Goal: Task Accomplishment & Management: Use online tool/utility

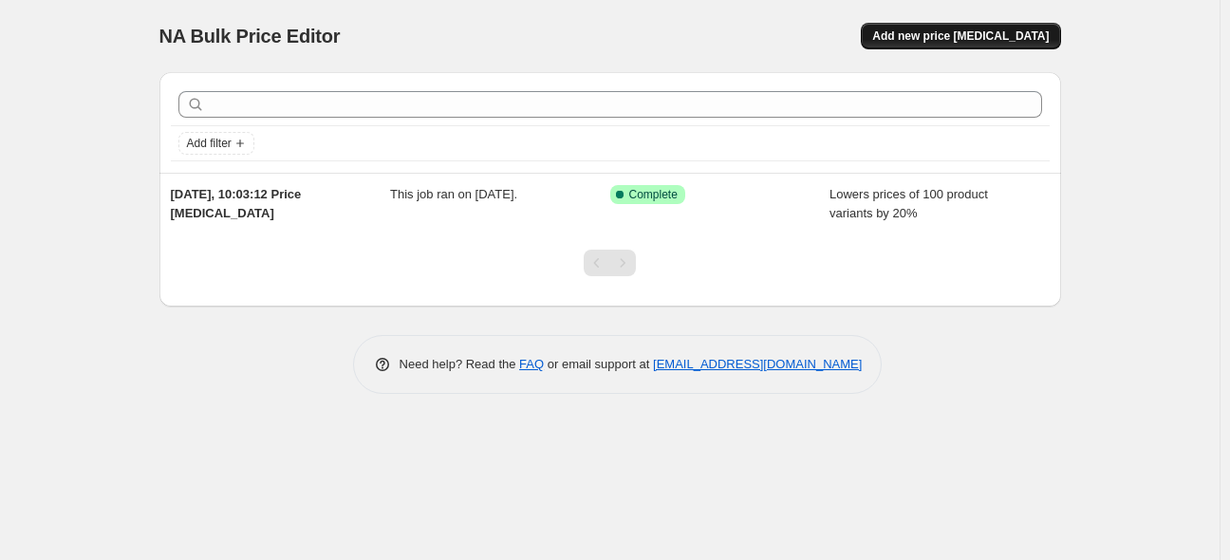
click at [969, 39] on span "Add new price [MEDICAL_DATA]" at bounding box center [960, 35] width 177 height 15
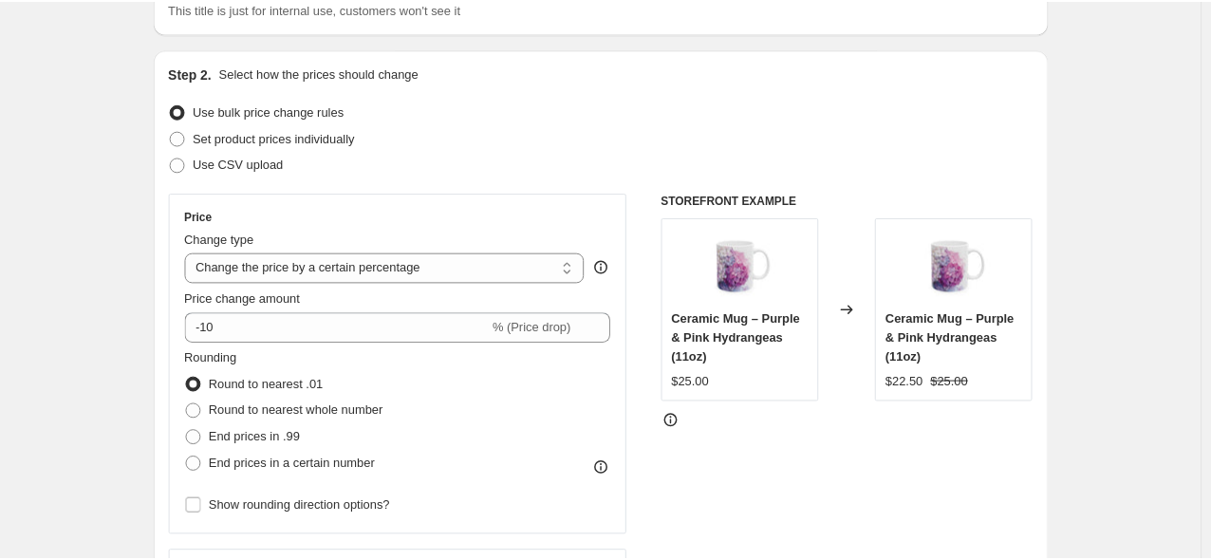
scroll to position [206, 0]
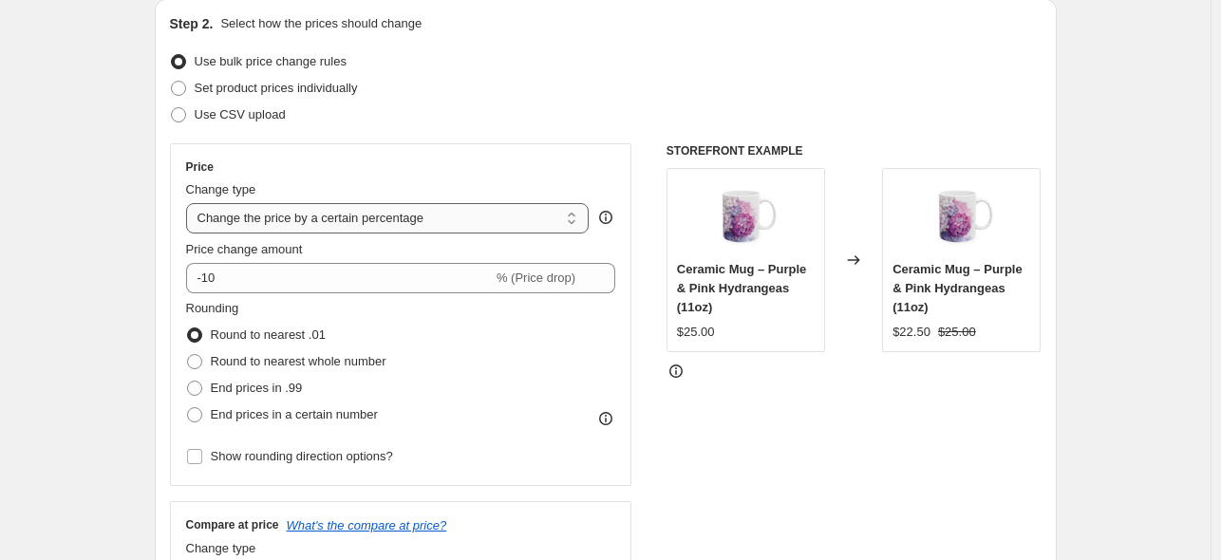
click at [440, 215] on select "Change the price to a certain amount Change the price by a certain amount Chang…" at bounding box center [387, 218] width 403 height 30
select select "to"
click at [190, 203] on select "Change the price to a certain amount Change the price by a certain amount Chang…" at bounding box center [387, 218] width 403 height 30
type input "80.00"
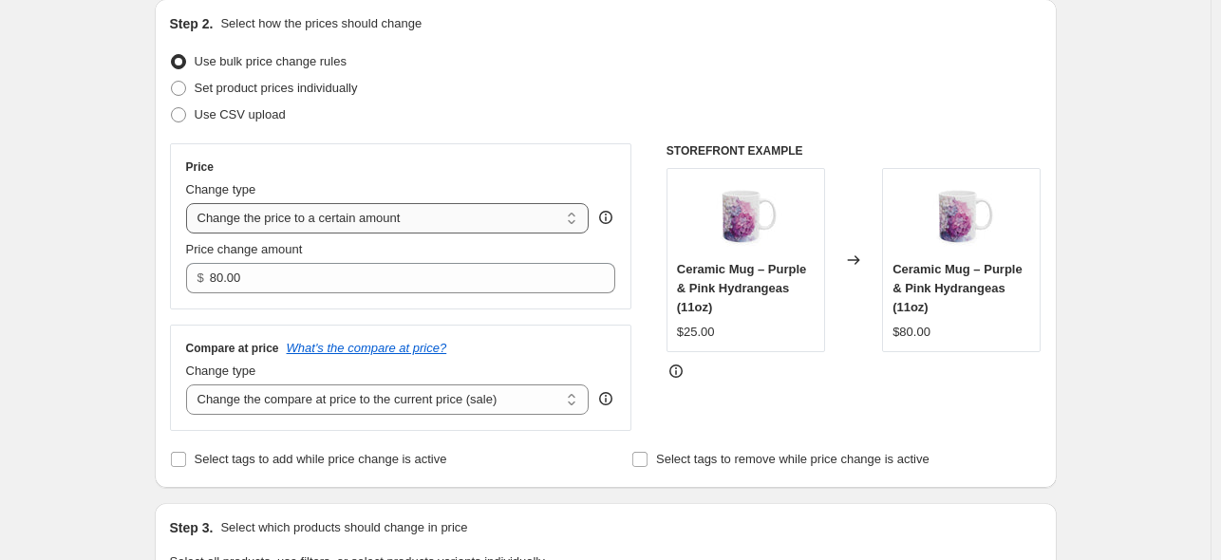
click at [441, 219] on select "Change the price to a certain amount Change the price by a certain amount Chang…" at bounding box center [387, 218] width 403 height 30
select select "pc"
type input "50"
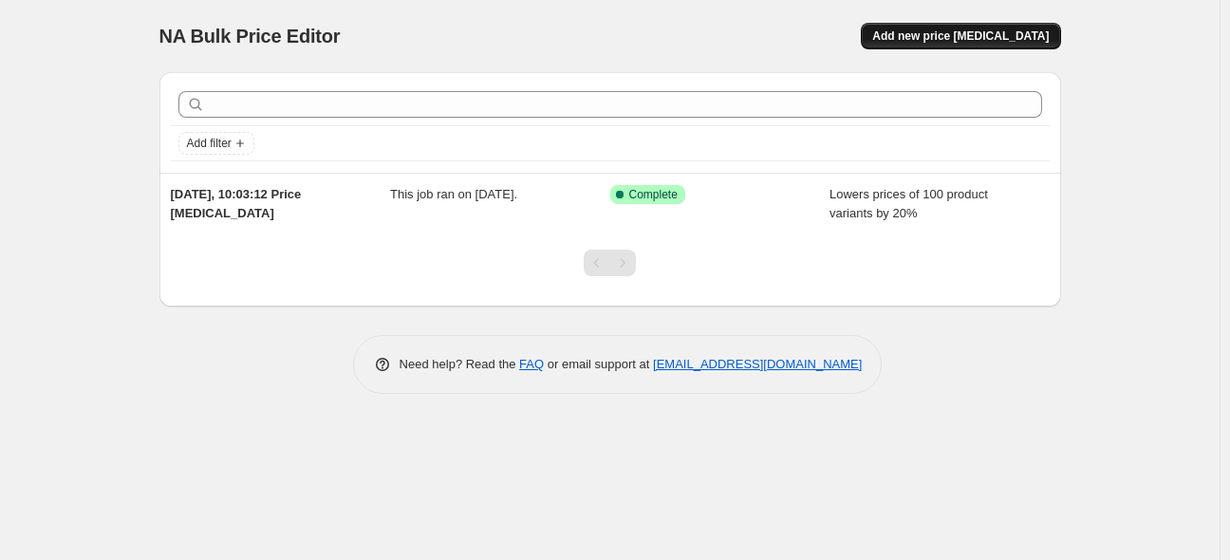
click at [970, 44] on button "Add new price [MEDICAL_DATA]" at bounding box center [960, 36] width 199 height 27
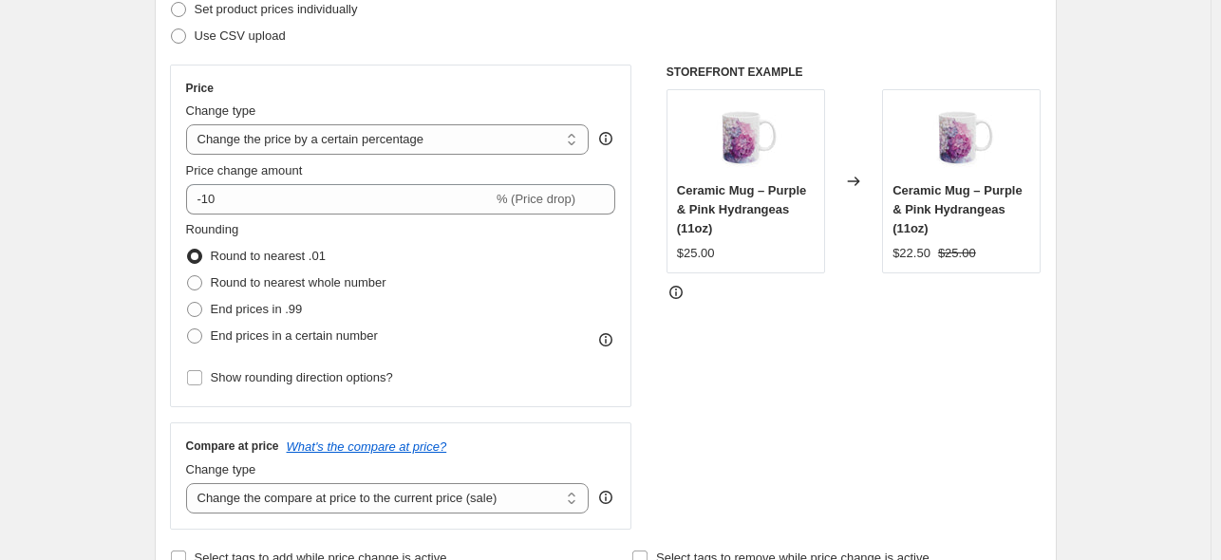
scroll to position [276, 0]
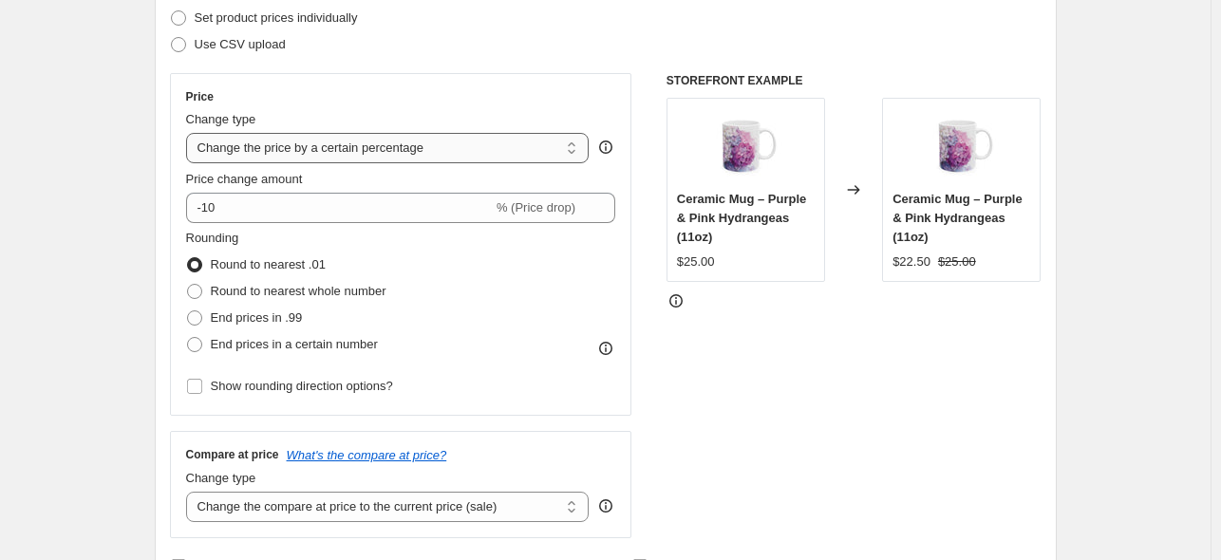
click at [418, 147] on select "Change the price to a certain amount Change the price by a certain amount Chang…" at bounding box center [387, 148] width 403 height 30
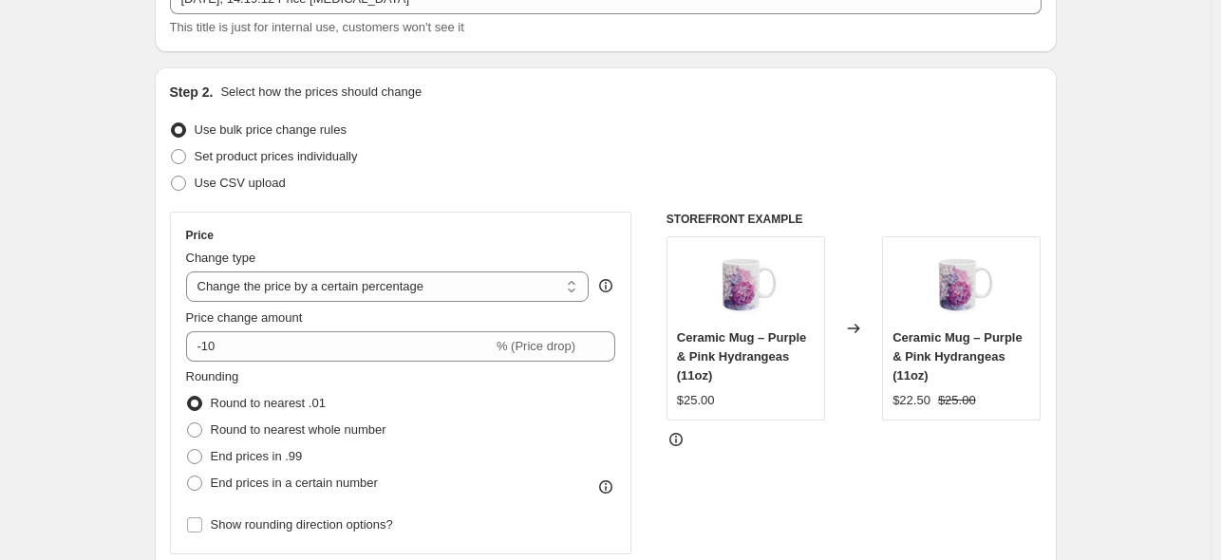
scroll to position [101, 0]
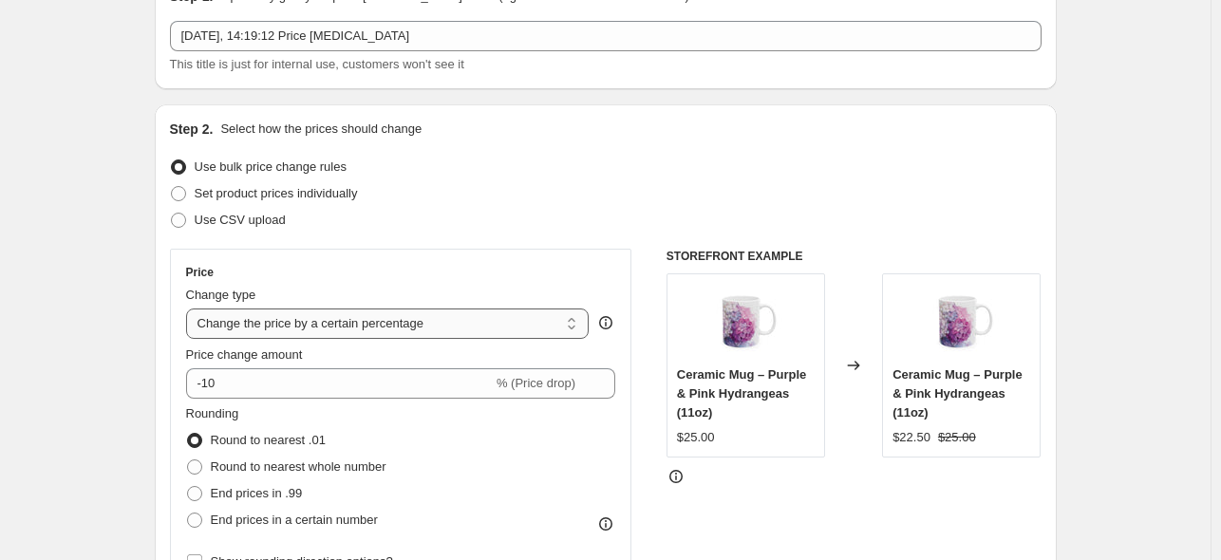
click at [514, 318] on select "Change the price to a certain amount Change the price by a certain amount Chang…" at bounding box center [387, 324] width 403 height 30
select select "bcap"
click at [190, 309] on select "Change the price to a certain amount Change the price by a certain amount Chang…" at bounding box center [387, 324] width 403 height 30
type input "-12.00"
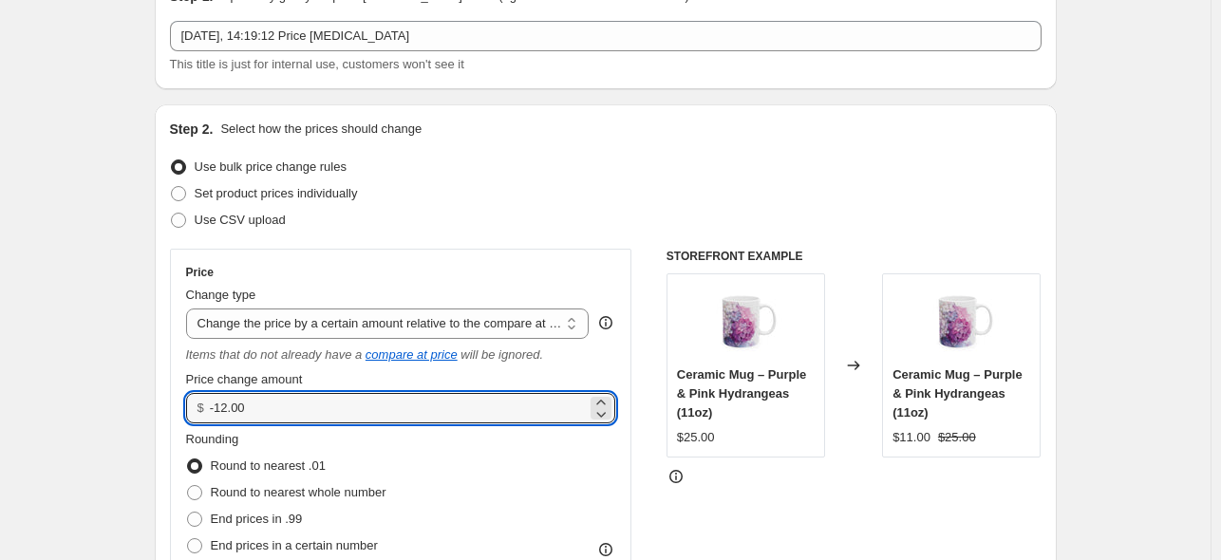
drag, startPoint x: 273, startPoint y: 409, endPoint x: 186, endPoint y: 401, distance: 87.7
click at [186, 401] on div "Price Change type Change the price to a certain amount Change the price by a ce…" at bounding box center [401, 433] width 462 height 368
click at [299, 323] on select "Change the price to a certain amount Change the price by a certain amount Chang…" at bounding box center [387, 324] width 403 height 30
type input "0.00"
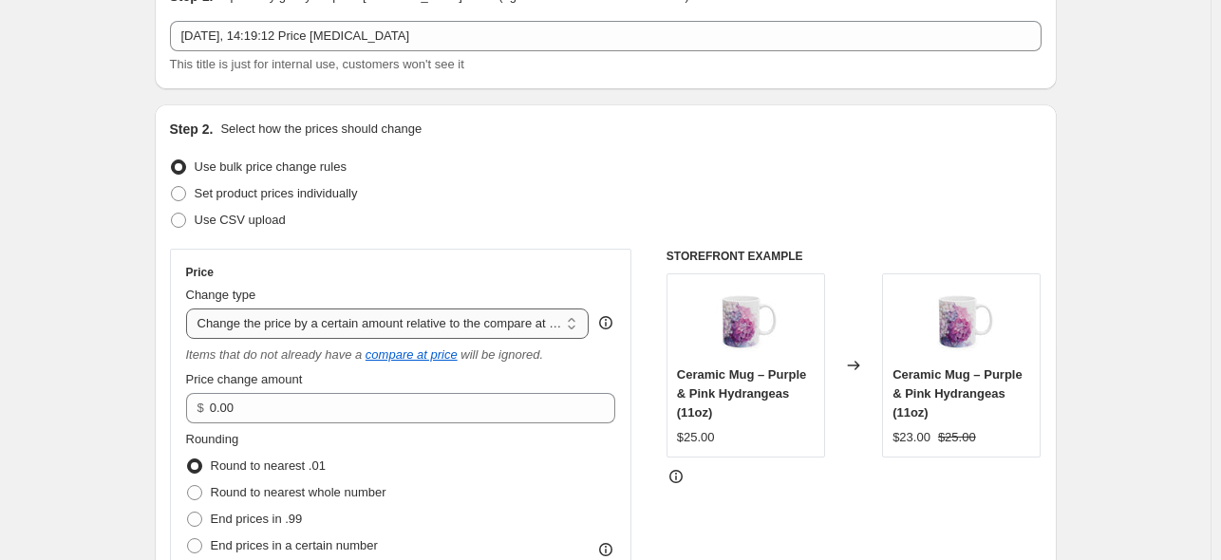
select select "pcap"
click at [190, 309] on select "Change the price to a certain amount Change the price by a certain amount Chang…" at bounding box center [387, 324] width 403 height 30
type input "-20"
click at [582, 208] on div "Use CSV upload" at bounding box center [605, 220] width 871 height 27
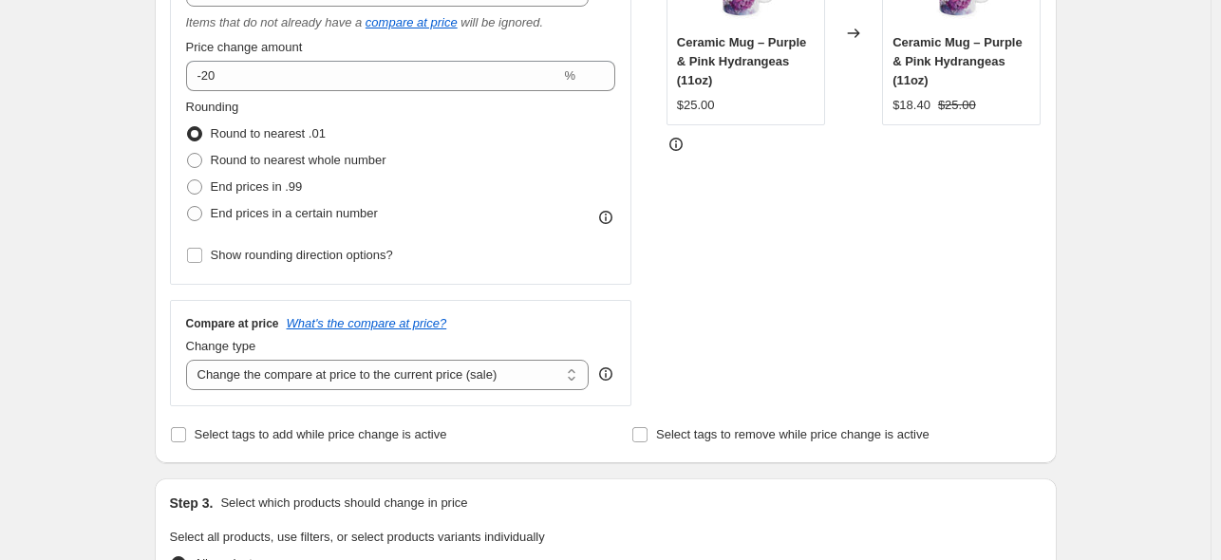
scroll to position [446, 0]
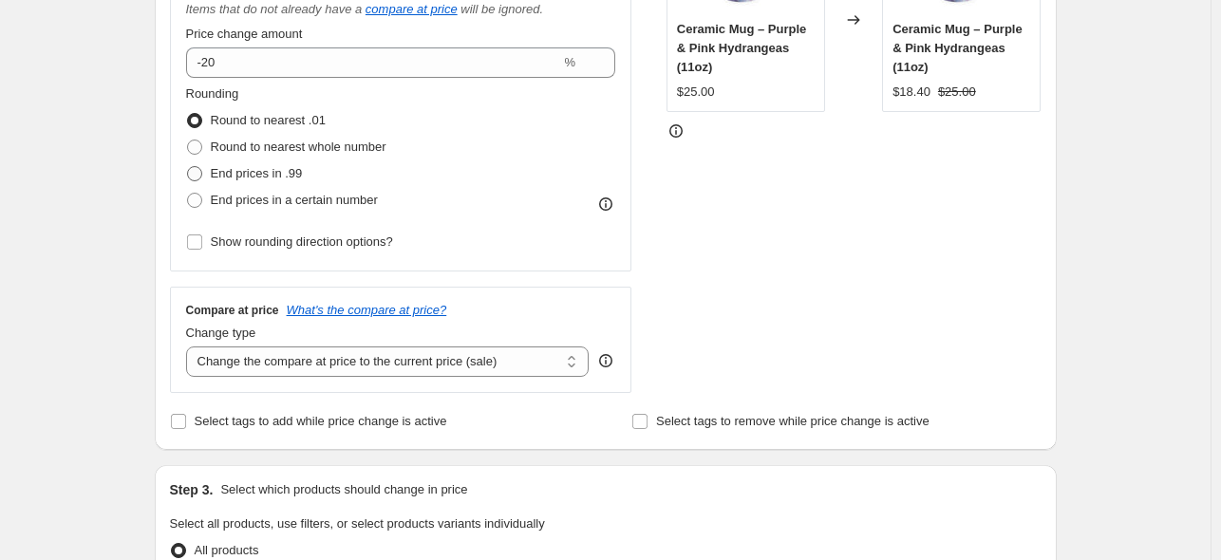
click at [197, 167] on span at bounding box center [194, 173] width 15 height 15
click at [188, 167] on input "End prices in .99" at bounding box center [187, 166] width 1 height 1
radio input "true"
drag, startPoint x: 1218, startPoint y: 218, endPoint x: 1225, endPoint y: 251, distance: 33.0
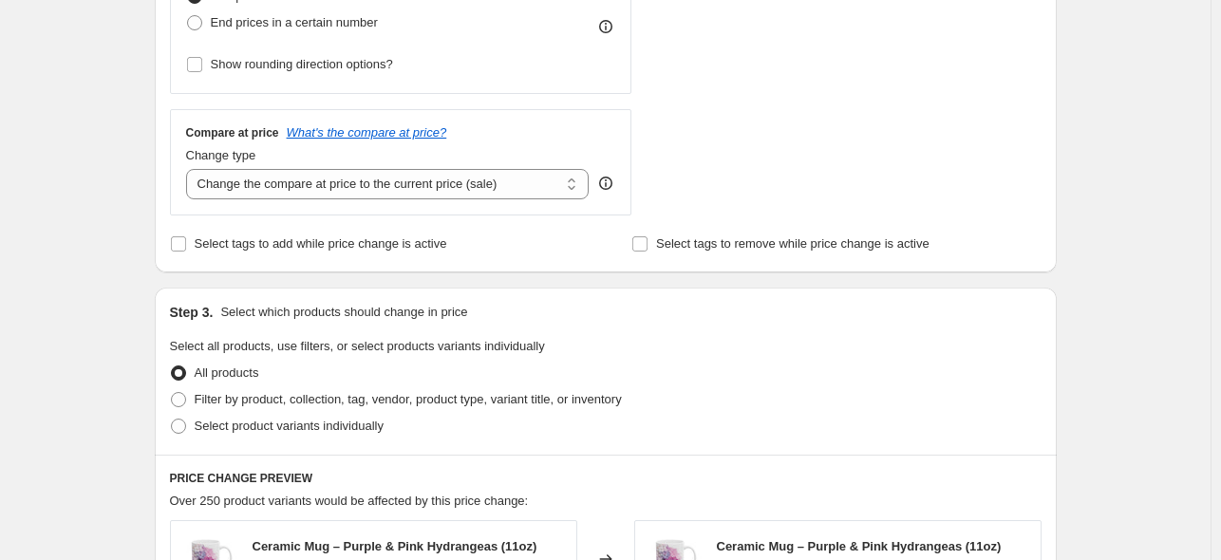
scroll to position [643, 0]
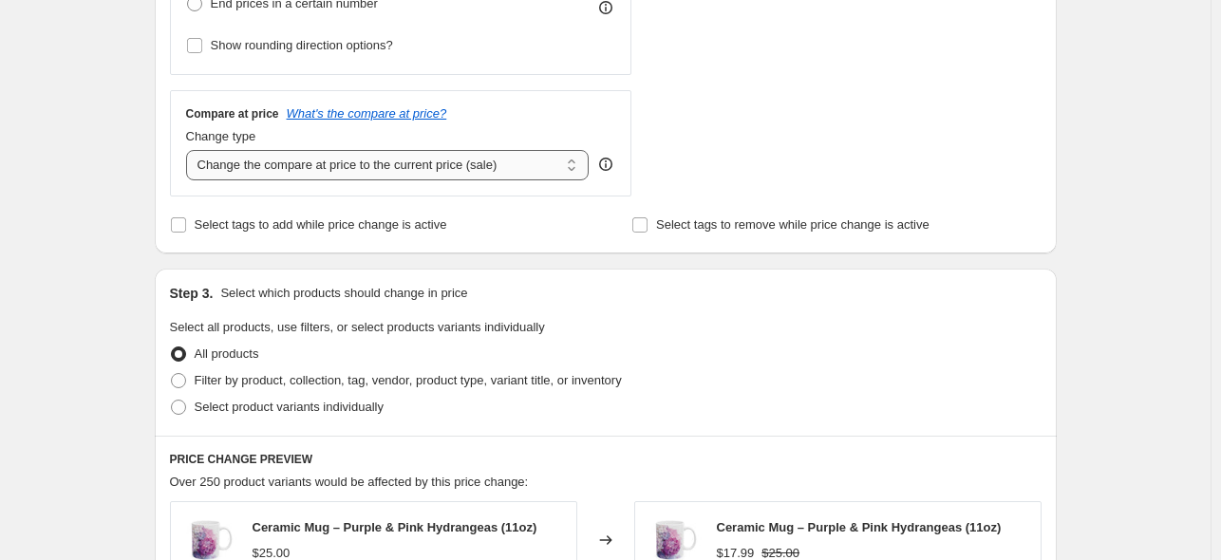
click at [517, 165] on select "Change the compare at price to the current price (sale) Change the compare at p…" at bounding box center [387, 165] width 403 height 30
click at [190, 150] on select "Change the compare at price to the current price (sale) Change the compare at p…" at bounding box center [387, 165] width 403 height 30
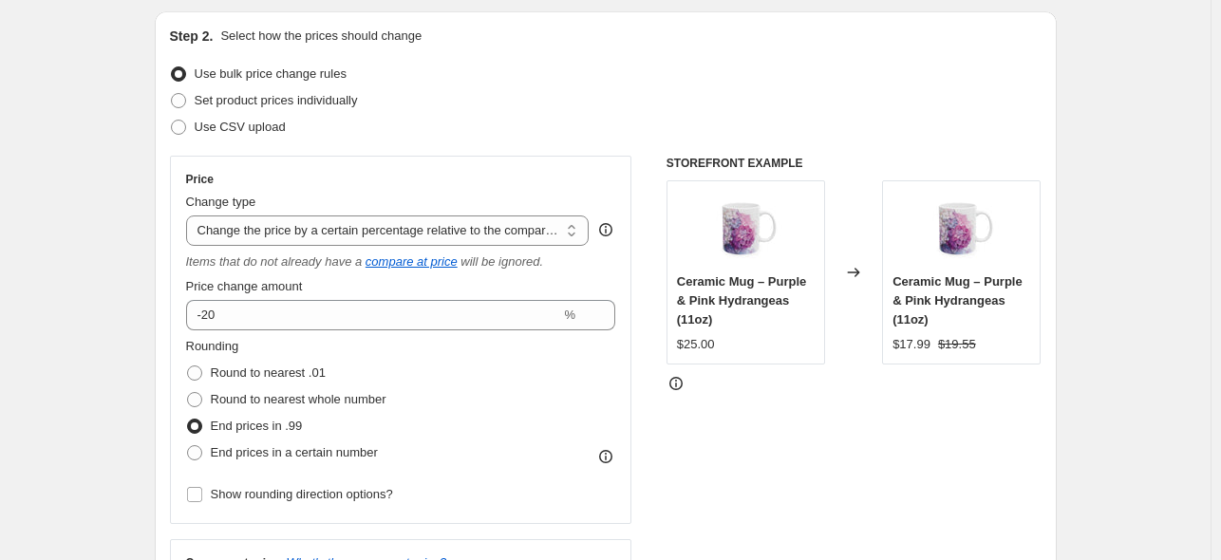
scroll to position [188, 0]
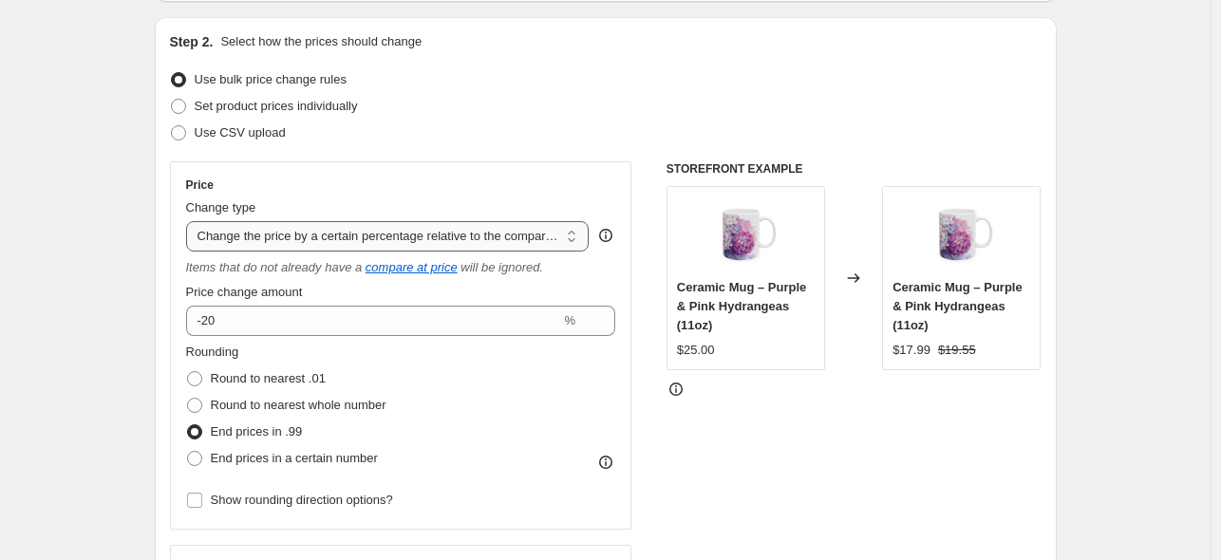
click at [524, 230] on select "Change the price to a certain amount Change the price by a certain amount Chang…" at bounding box center [387, 236] width 403 height 30
click at [190, 221] on select "Change the price to a certain amount Change the price by a certain amount Chang…" at bounding box center [387, 236] width 403 height 30
click at [551, 367] on div "Rounding Round to nearest .01 Round to nearest whole number End prices in .99 E…" at bounding box center [401, 407] width 430 height 129
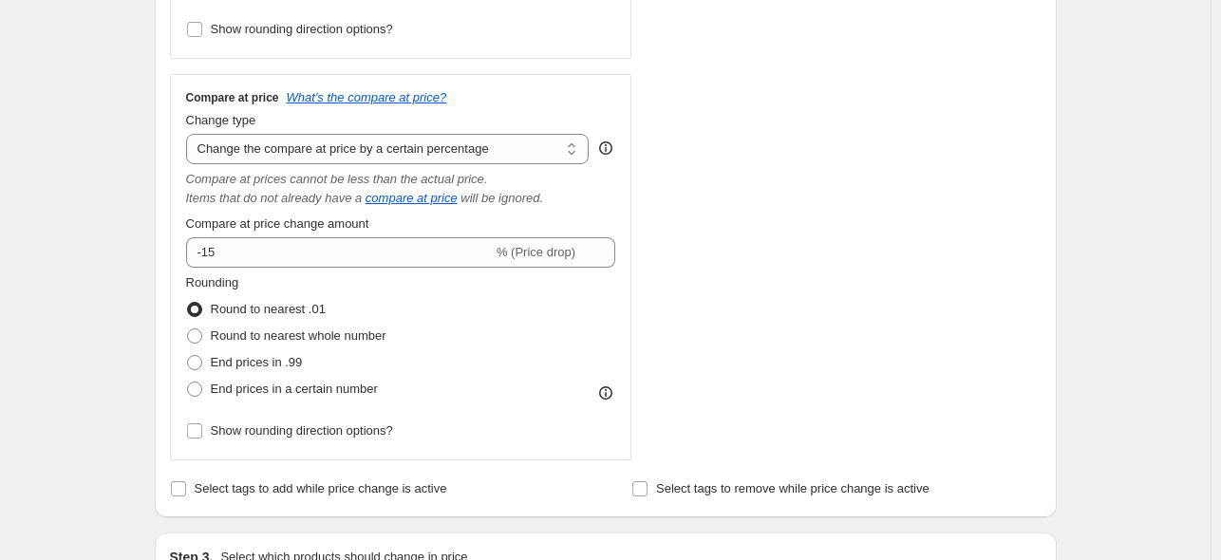
scroll to position [675, 0]
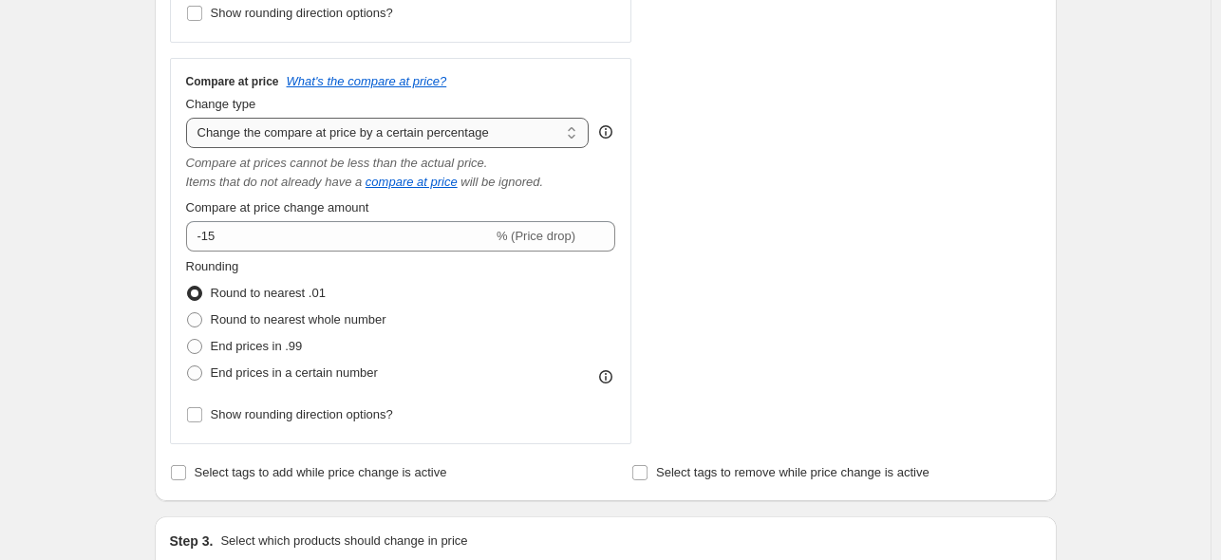
click at [505, 135] on select "Change the compare at price to the current price (sale) Change the compare at p…" at bounding box center [387, 133] width 403 height 30
select select "no_change"
click at [190, 118] on select "Change the compare at price to the current price (sale) Change the compare at p…" at bounding box center [387, 133] width 403 height 30
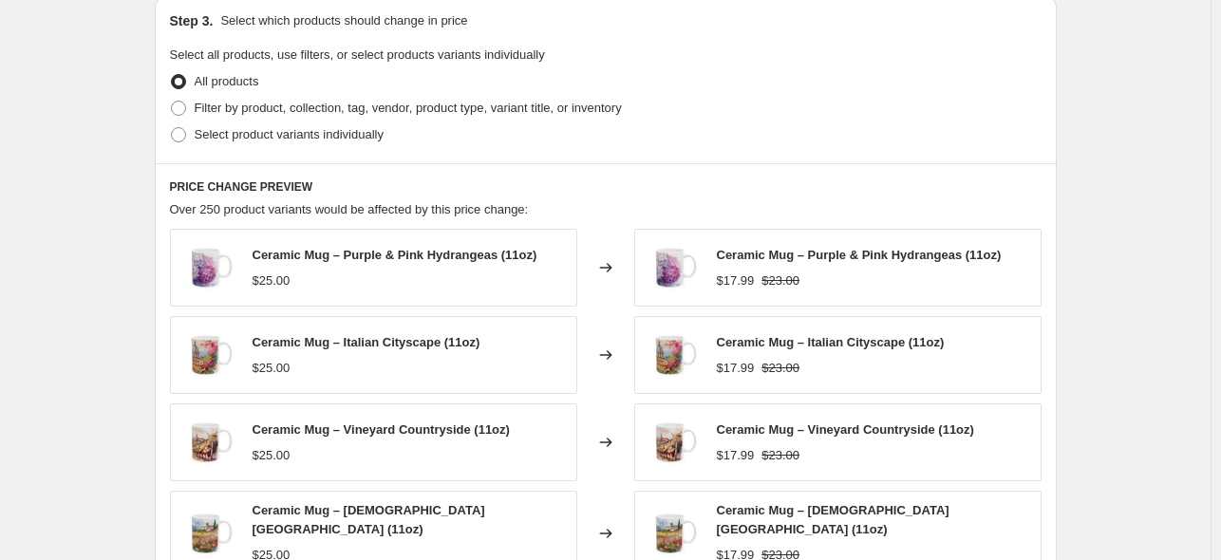
scroll to position [928, 0]
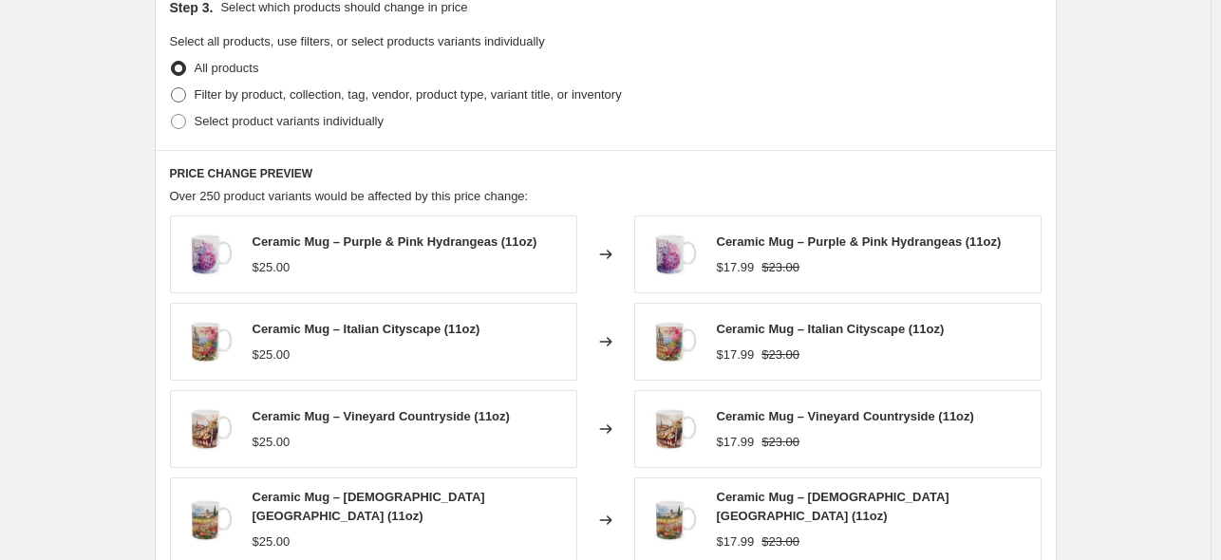
click at [292, 97] on span "Filter by product, collection, tag, vendor, product type, variant title, or inv…" at bounding box center [408, 94] width 427 height 14
click at [172, 88] on input "Filter by product, collection, tag, vendor, product type, variant title, or inv…" at bounding box center [171, 87] width 1 height 1
radio input "true"
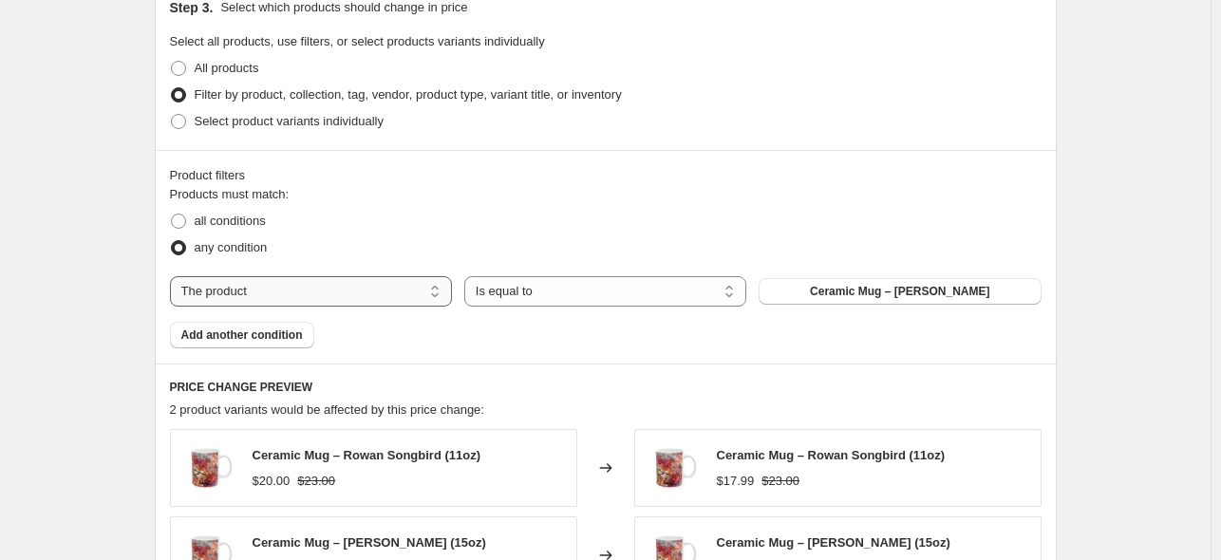
click at [434, 287] on select "The product The product's collection The product's tag The product's vendor The…" at bounding box center [311, 291] width 282 height 30
select select "collection"
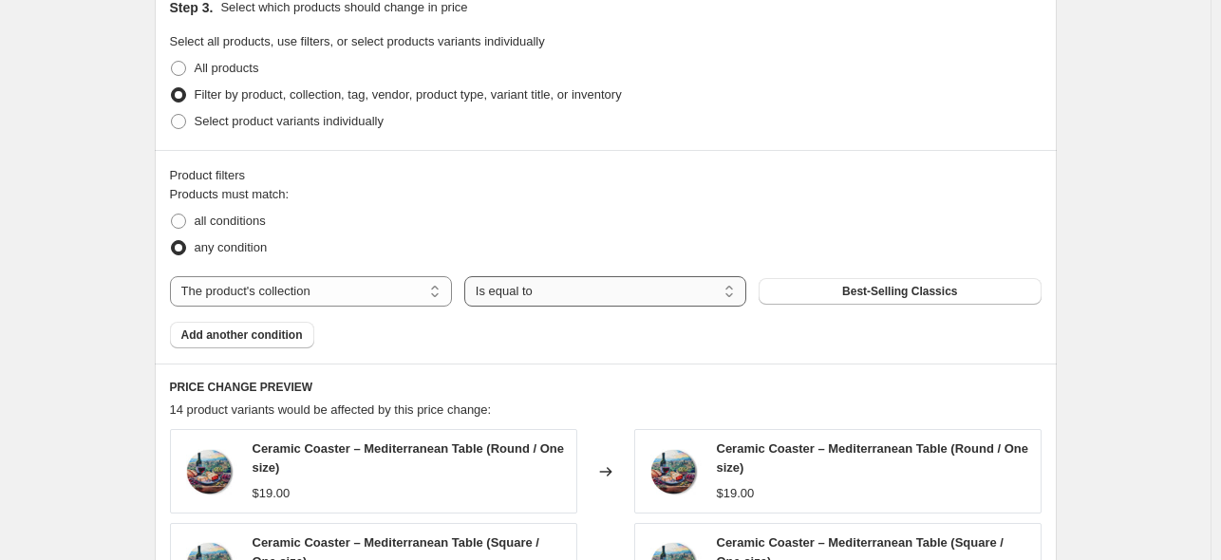
click at [577, 288] on select "Is equal to Is not equal to" at bounding box center [605, 291] width 282 height 30
click at [874, 288] on span "Best-Selling Classics" at bounding box center [899, 291] width 115 height 15
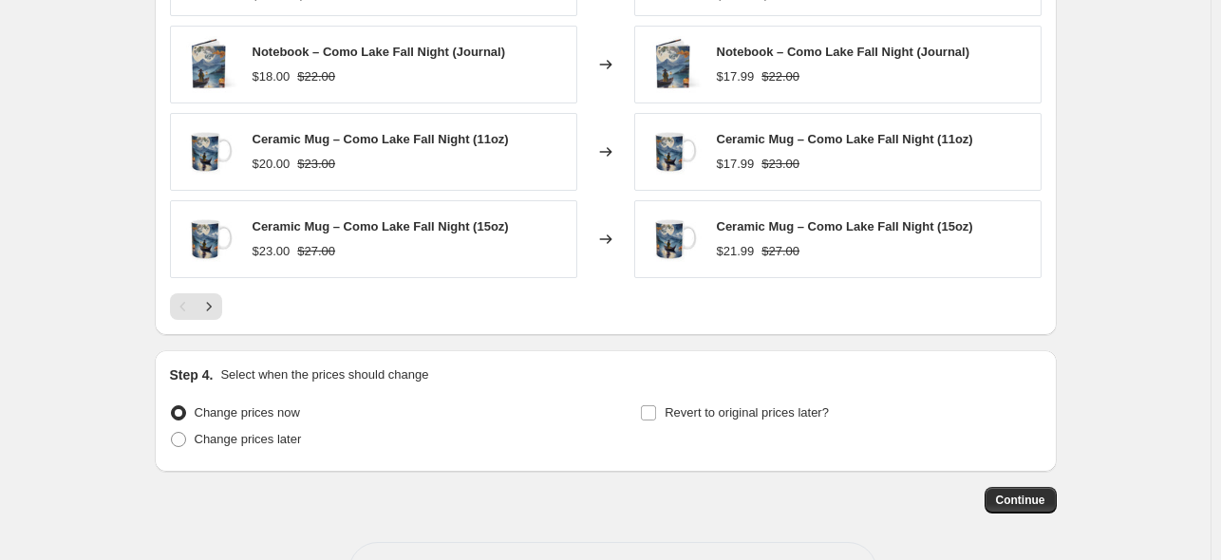
scroll to position [1527, 0]
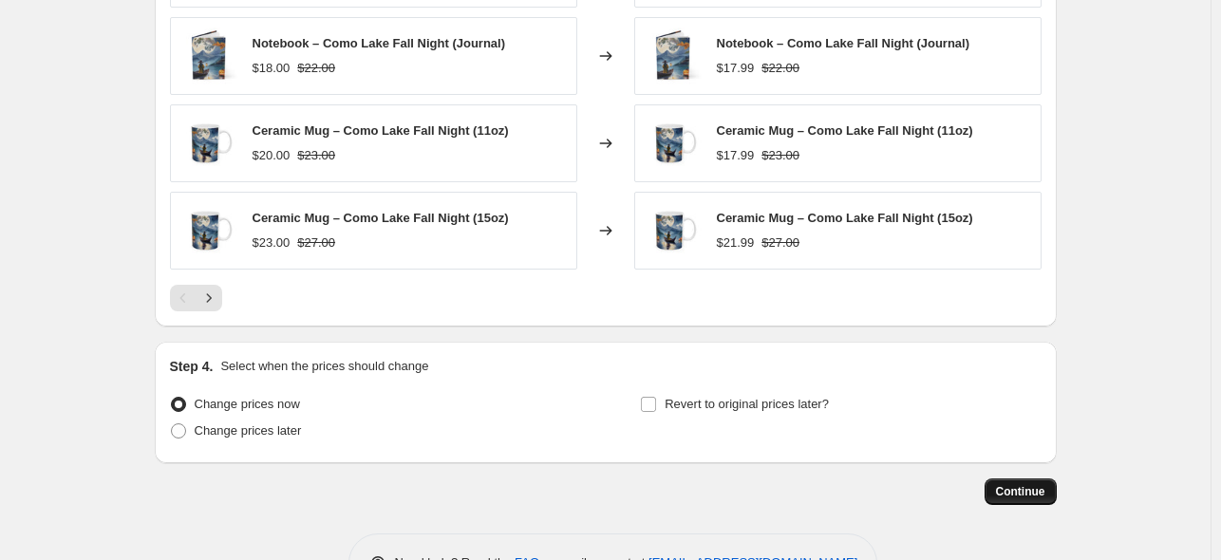
click at [1018, 493] on span "Continue" at bounding box center [1020, 491] width 49 height 15
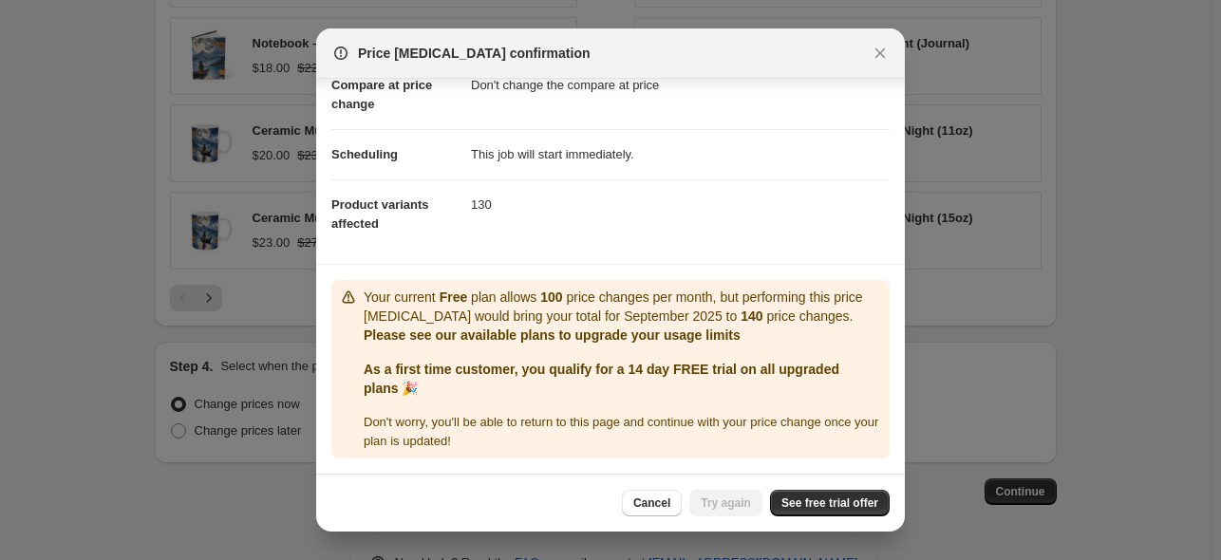
scroll to position [0, 0]
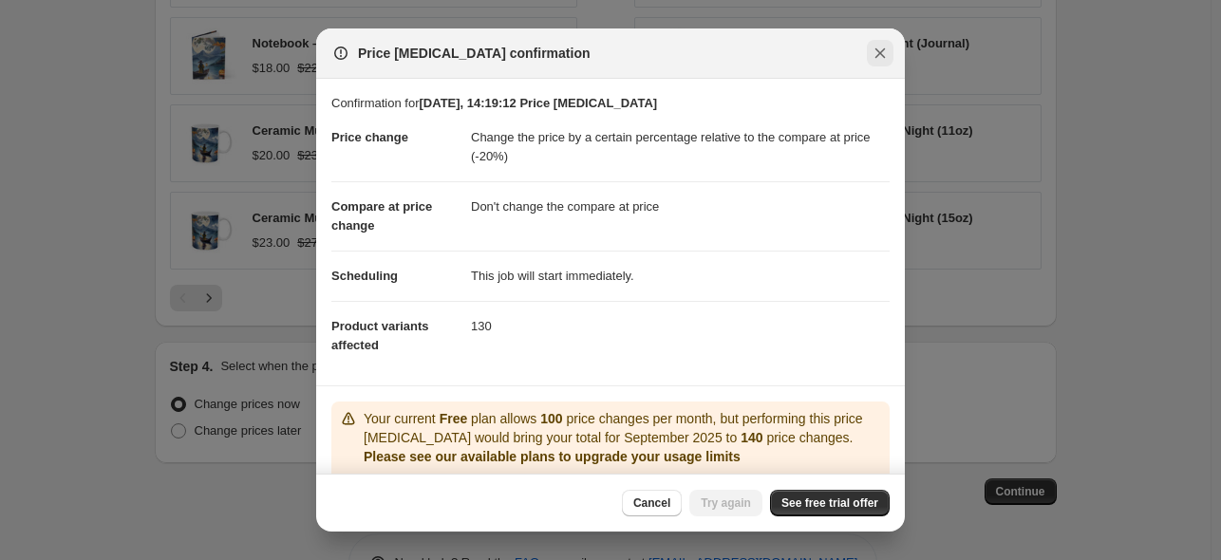
click at [882, 53] on icon "Close" at bounding box center [879, 53] width 19 height 19
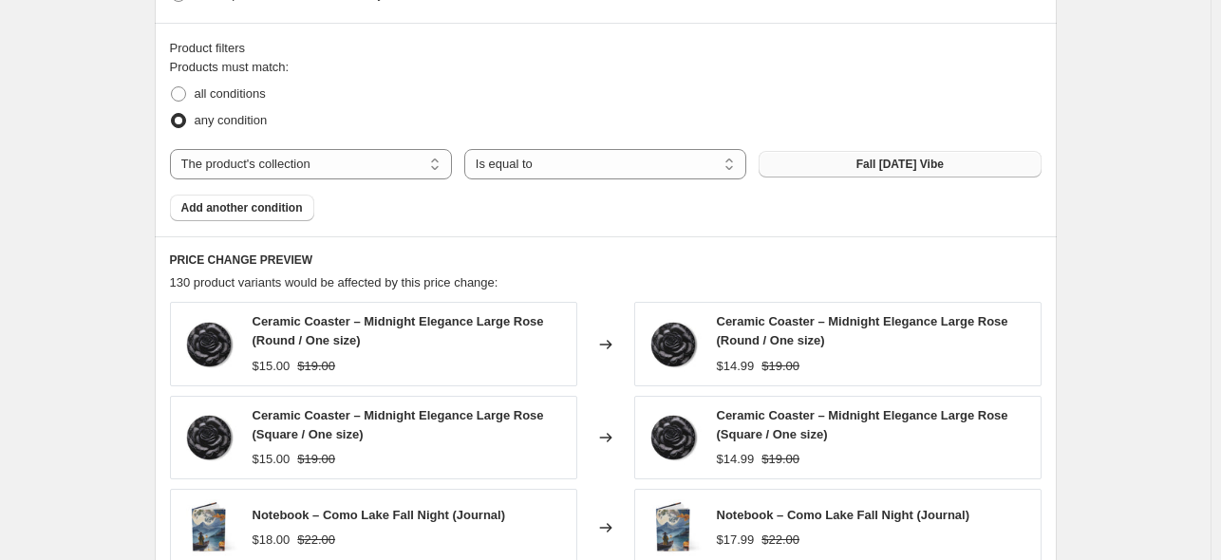
scroll to position [1052, 0]
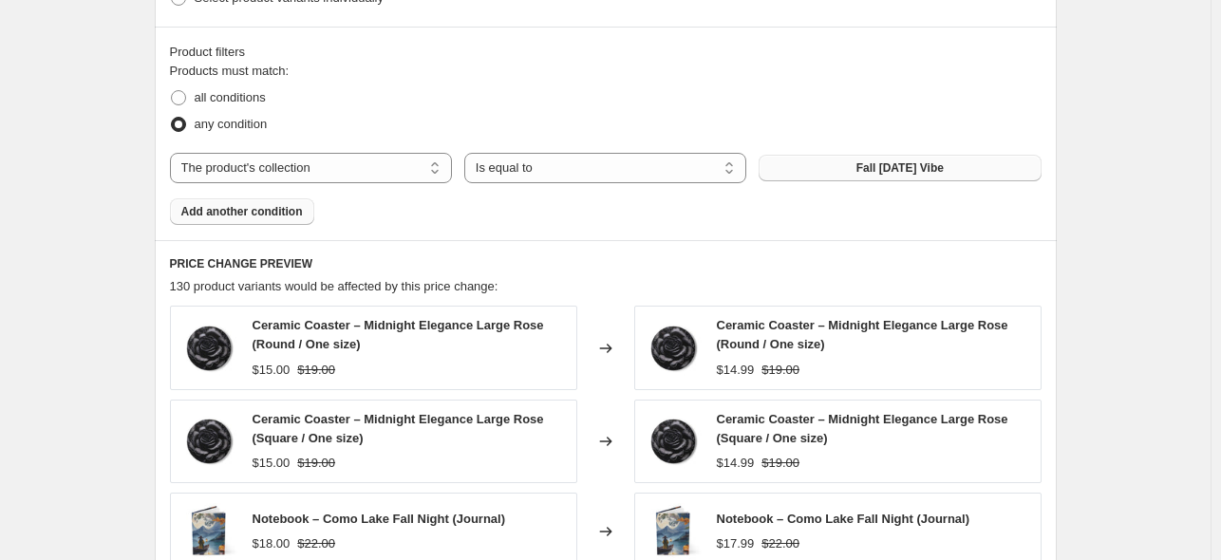
click at [255, 204] on span "Add another condition" at bounding box center [242, 211] width 122 height 15
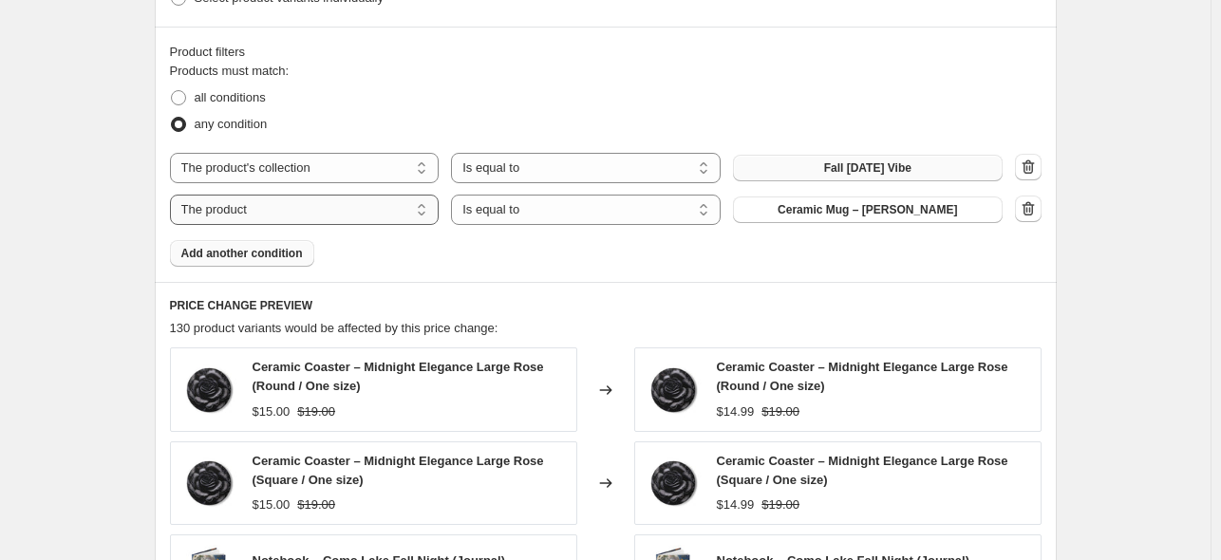
click at [370, 200] on select "The product The product's collection The product's tag The product's vendor The…" at bounding box center [305, 210] width 270 height 30
select select "product_status"
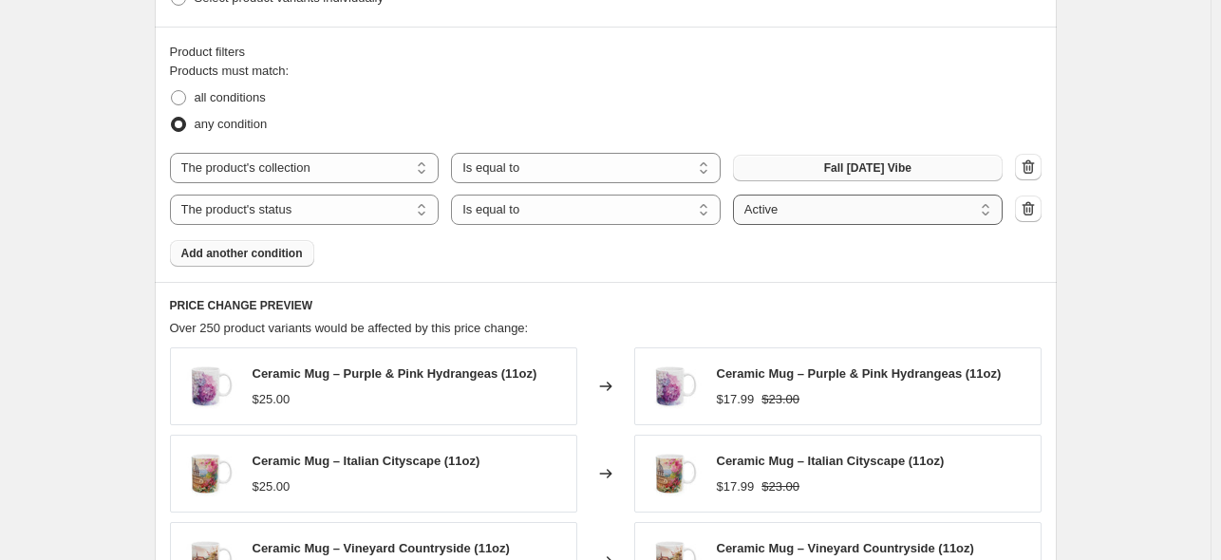
click at [843, 207] on select "Active Draft Archived" at bounding box center [868, 210] width 270 height 30
click at [1034, 215] on icon "button" at bounding box center [1028, 208] width 19 height 19
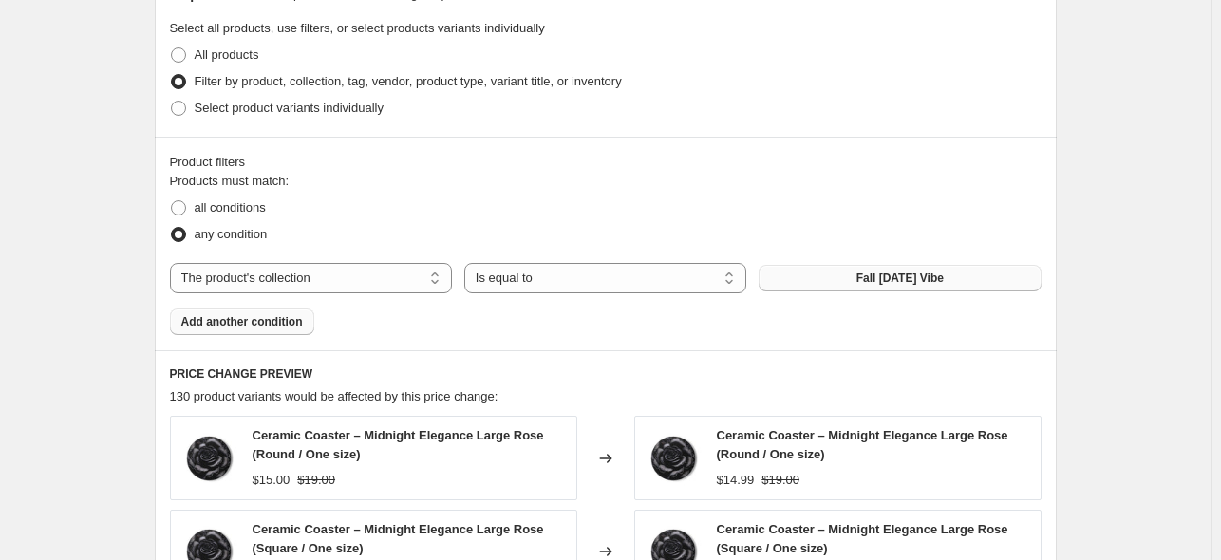
scroll to position [918, 0]
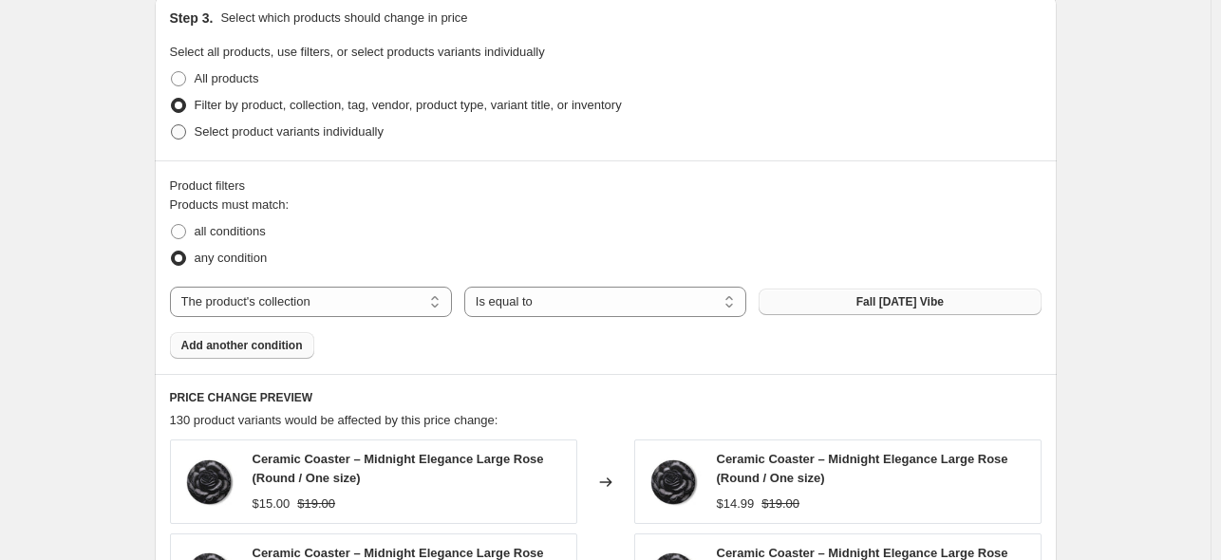
click at [346, 125] on span "Select product variants individually" at bounding box center [289, 131] width 189 height 14
click at [172, 125] on input "Select product variants individually" at bounding box center [171, 124] width 1 height 1
radio input "true"
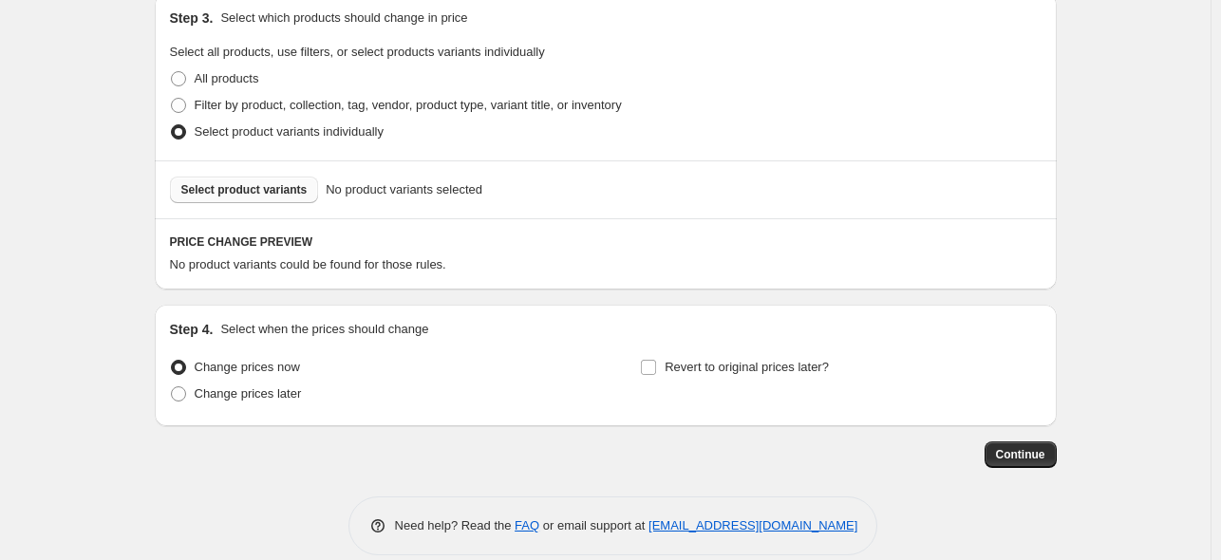
click at [238, 186] on span "Select product variants" at bounding box center [244, 189] width 126 height 15
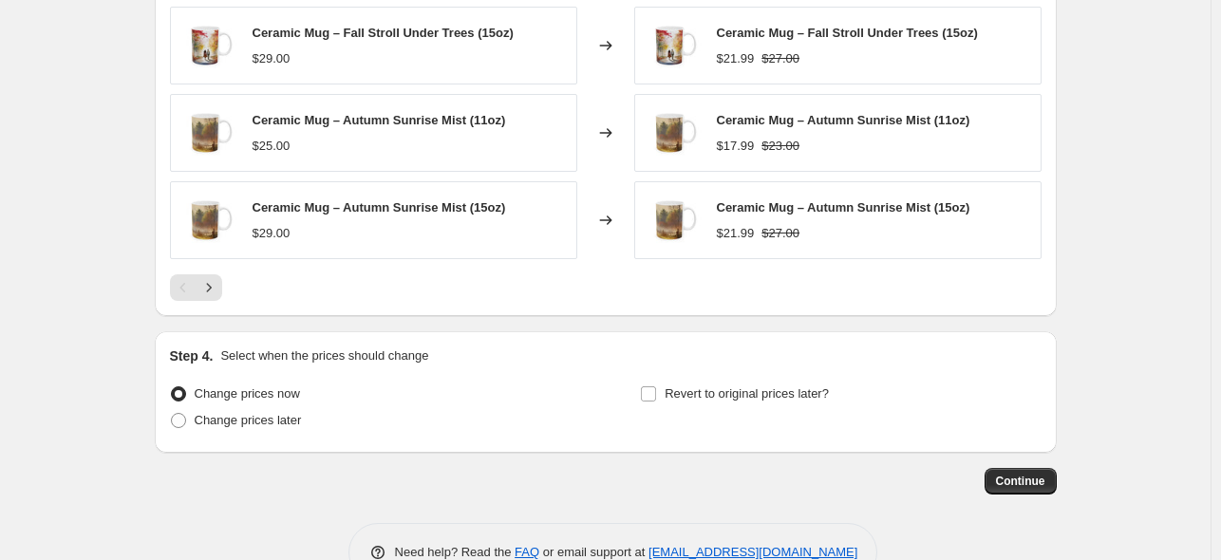
scroll to position [1416, 0]
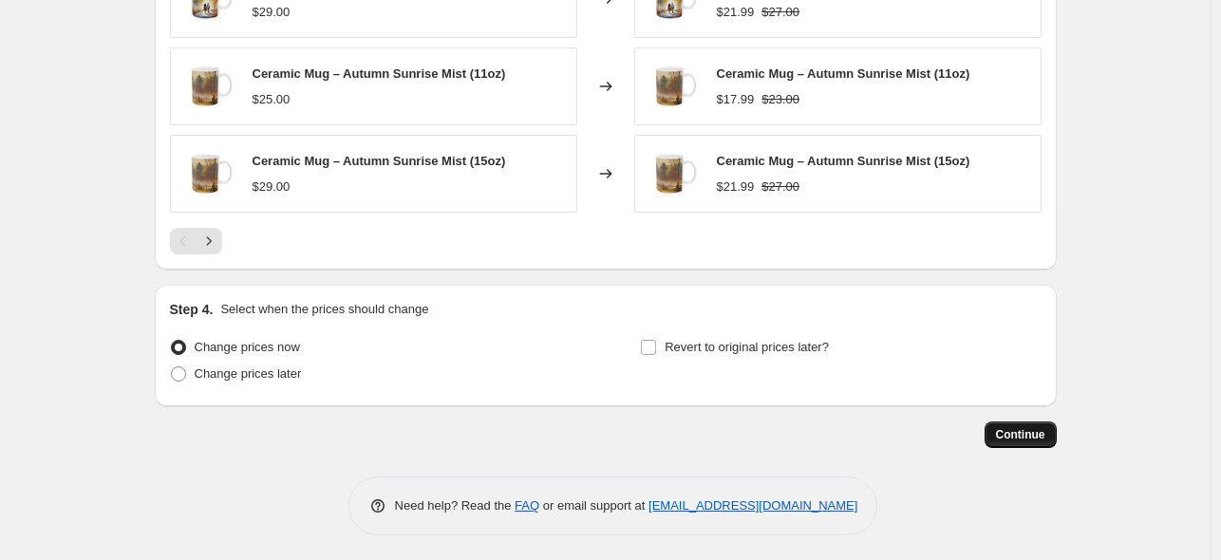
click at [1035, 429] on span "Continue" at bounding box center [1020, 434] width 49 height 15
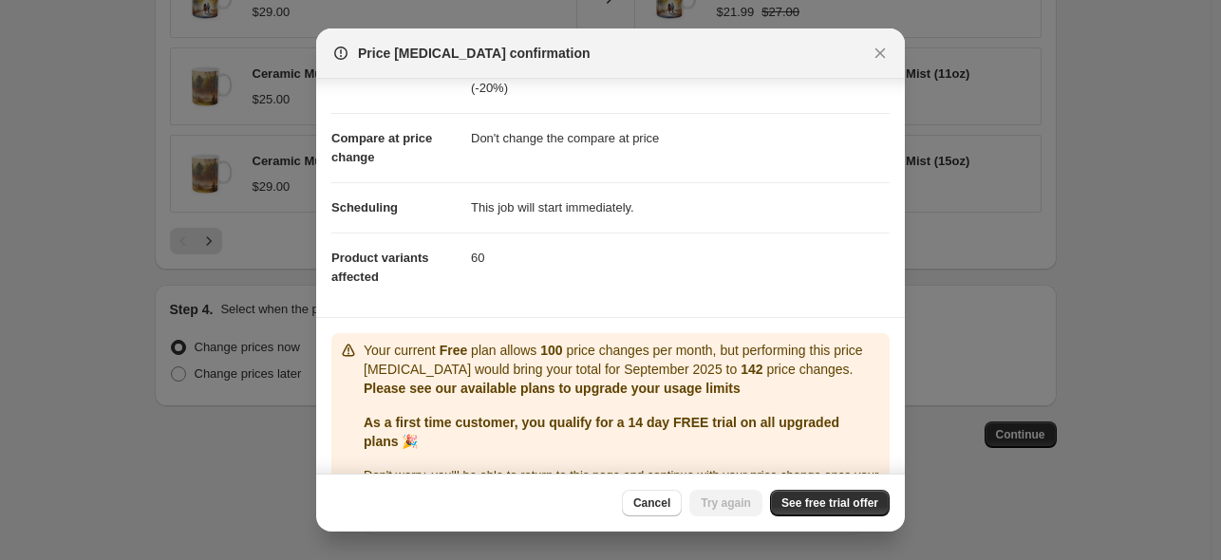
scroll to position [74, 0]
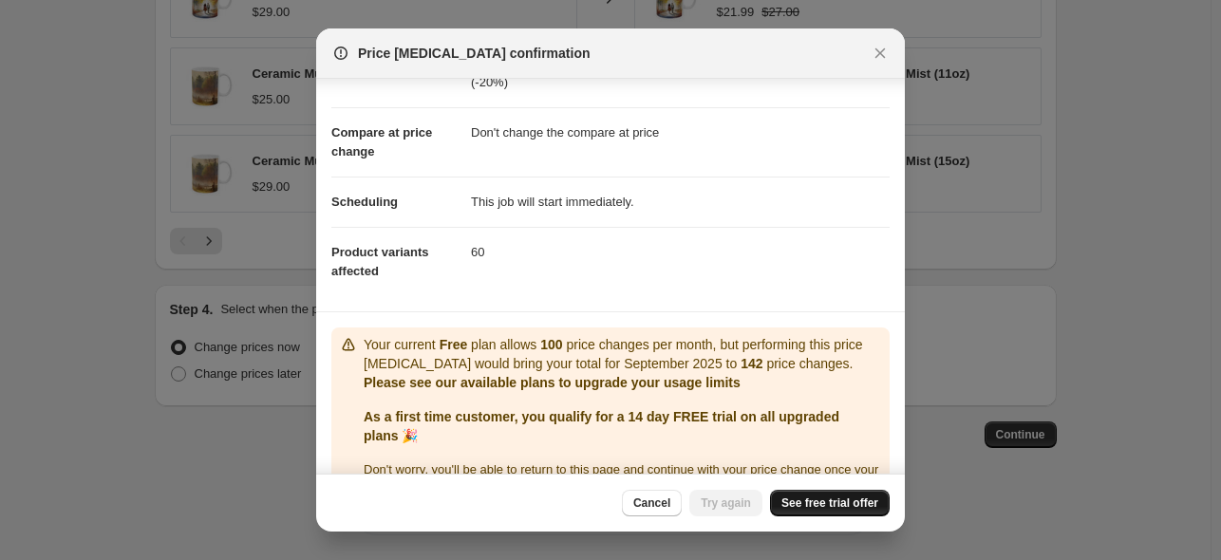
click at [848, 498] on span "See free trial offer" at bounding box center [829, 503] width 97 height 15
click at [646, 500] on span "Cancel" at bounding box center [651, 503] width 37 height 15
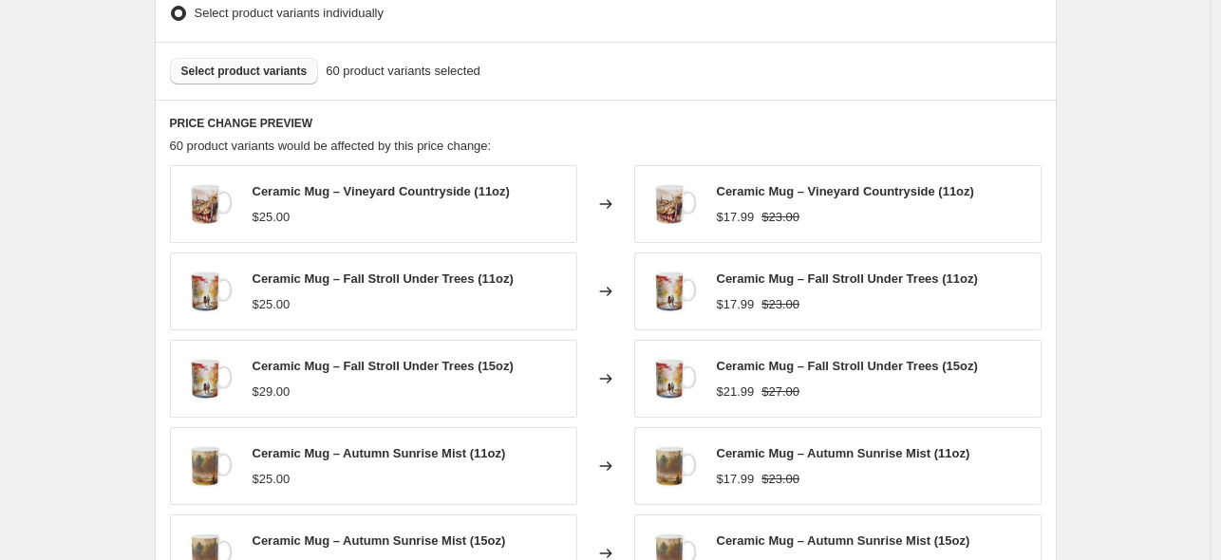
scroll to position [1023, 0]
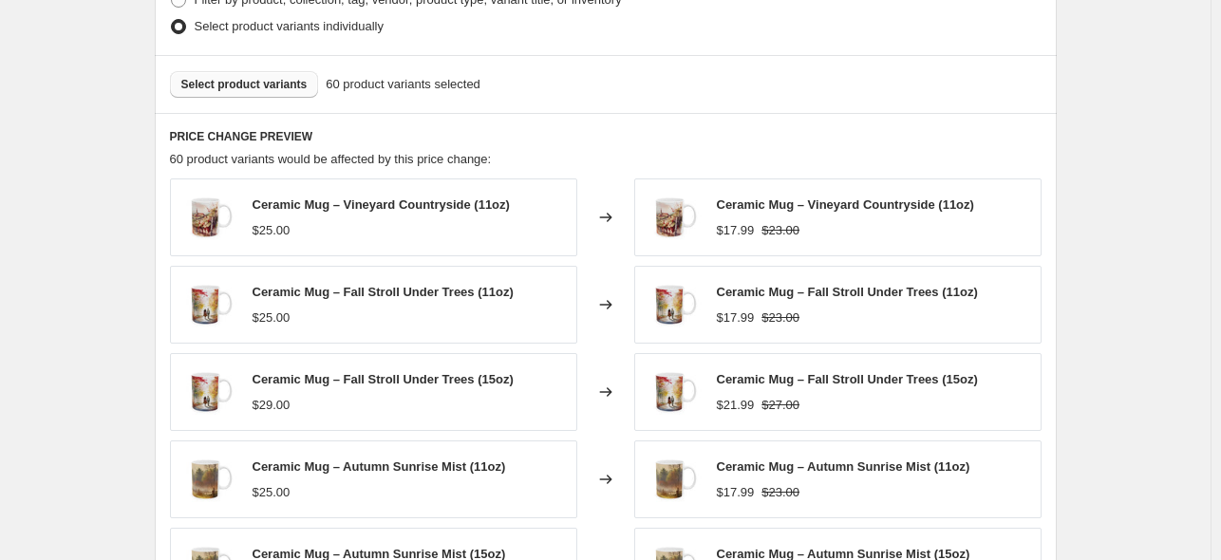
click at [224, 83] on span "Select product variants" at bounding box center [244, 84] width 126 height 15
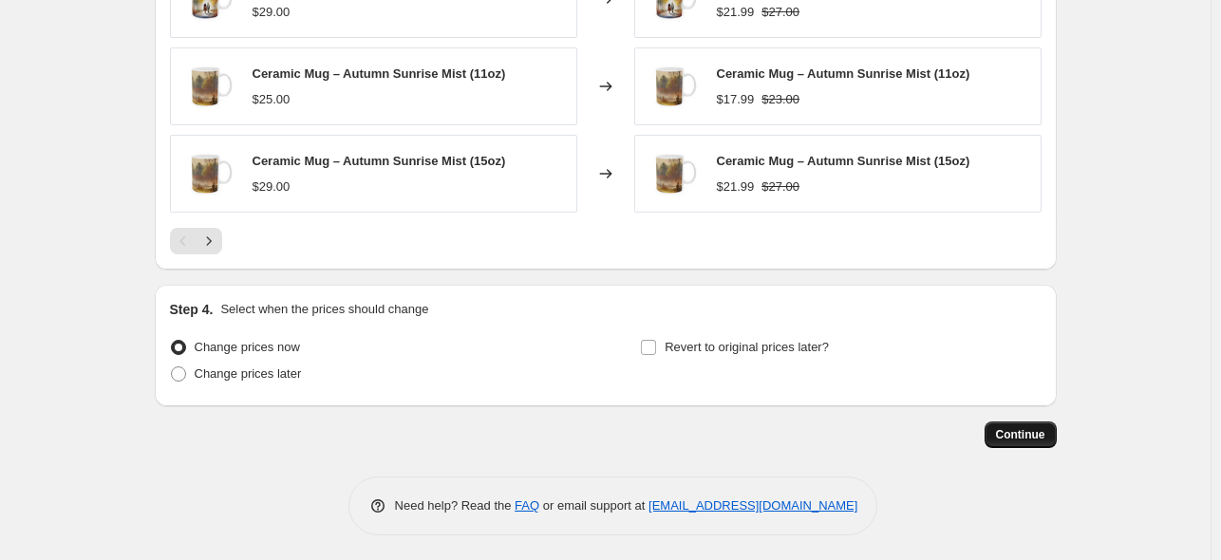
click at [992, 427] on button "Continue" at bounding box center [1020, 434] width 72 height 27
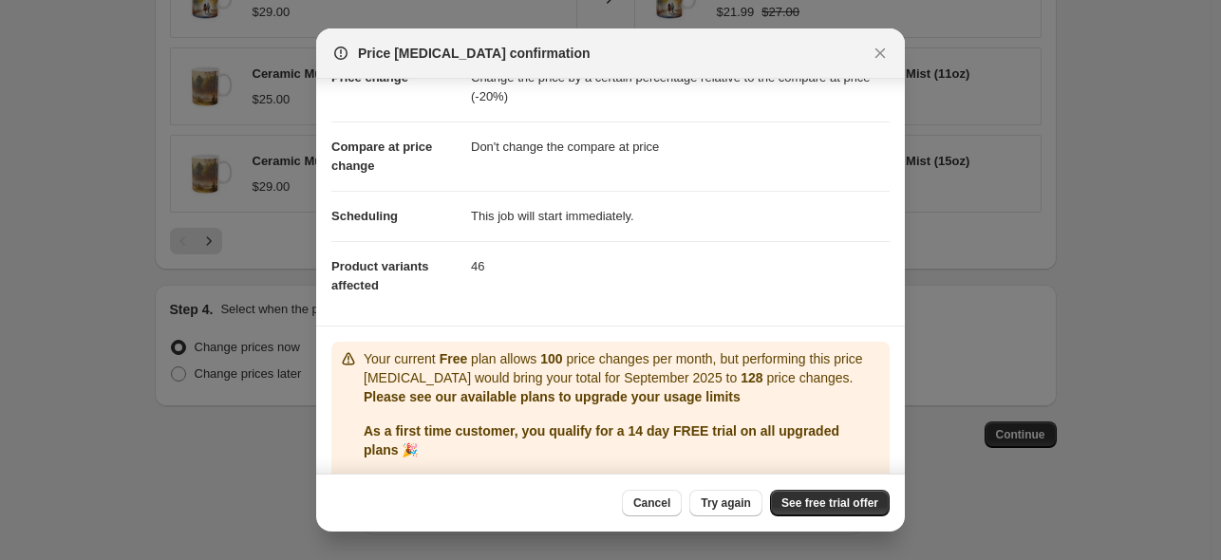
scroll to position [92, 0]
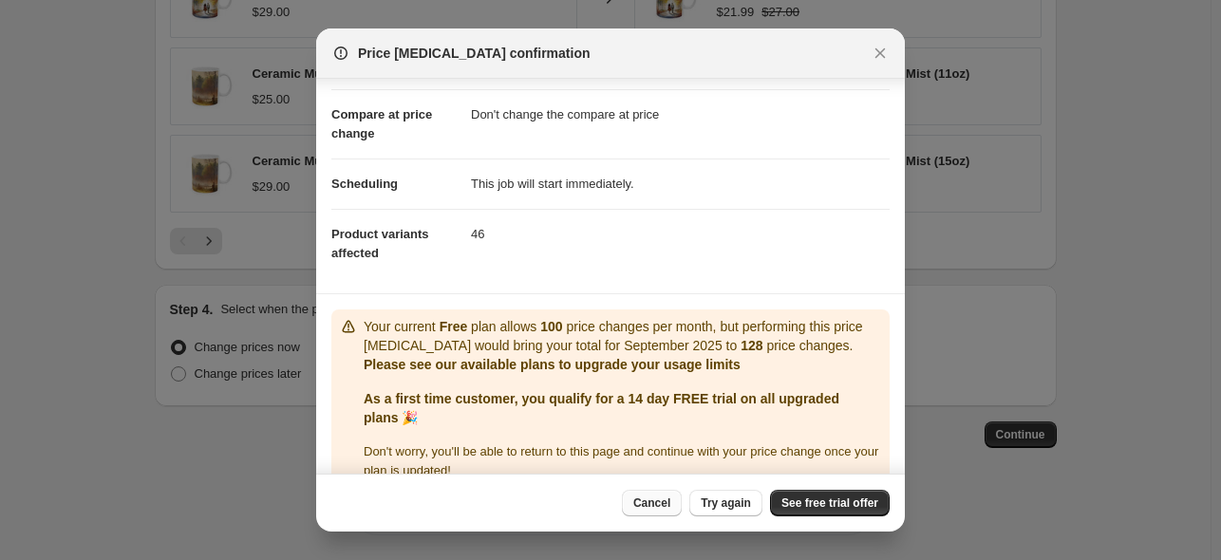
click at [642, 496] on span "Cancel" at bounding box center [651, 503] width 37 height 15
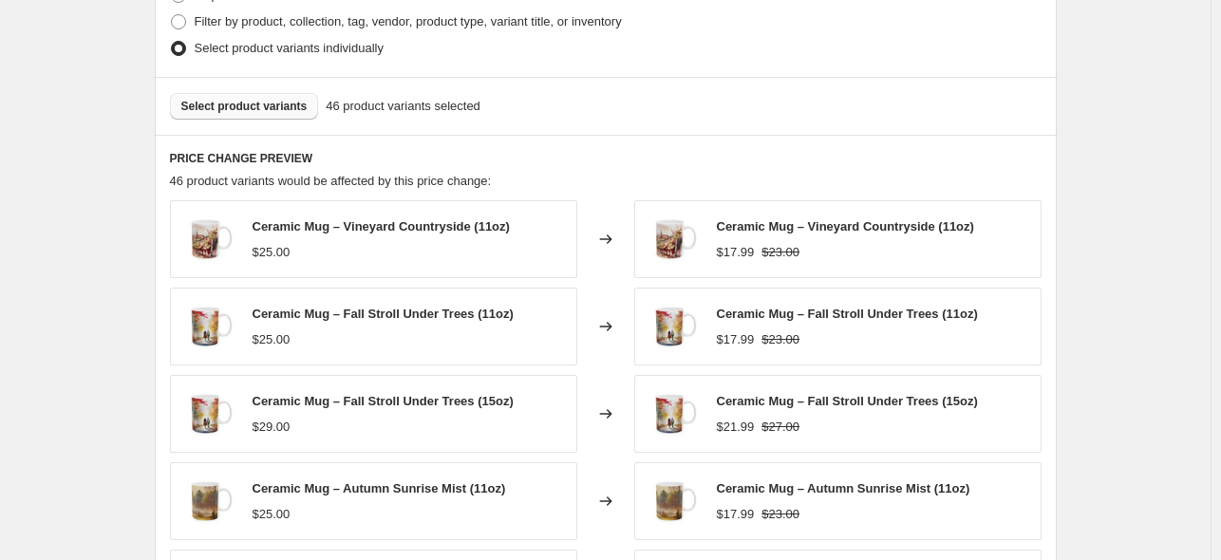
scroll to position [1076, 0]
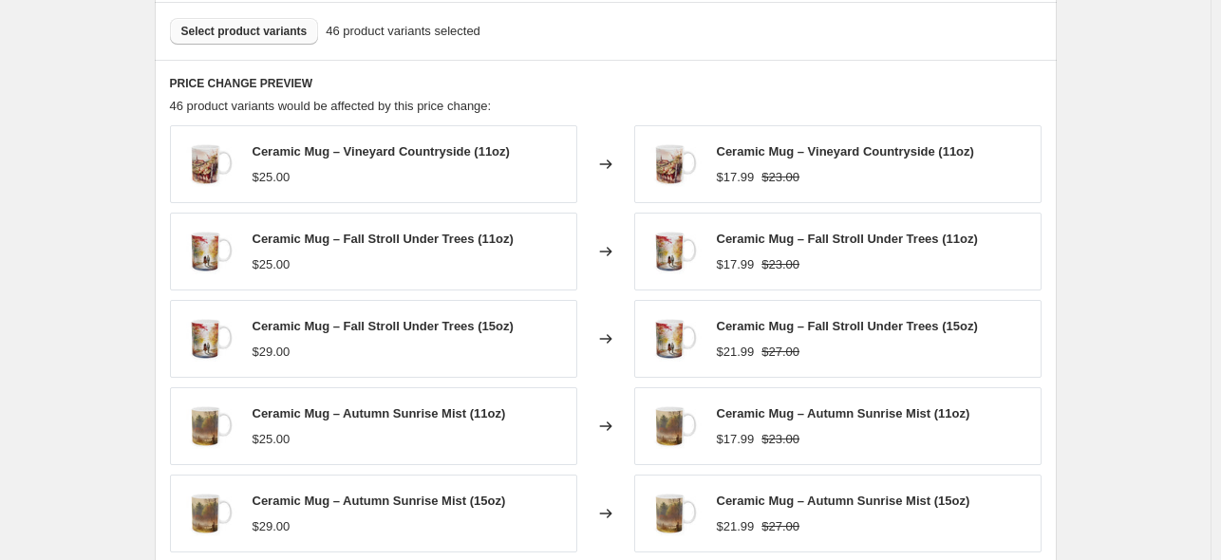
click at [252, 24] on span "Select product variants" at bounding box center [244, 31] width 126 height 15
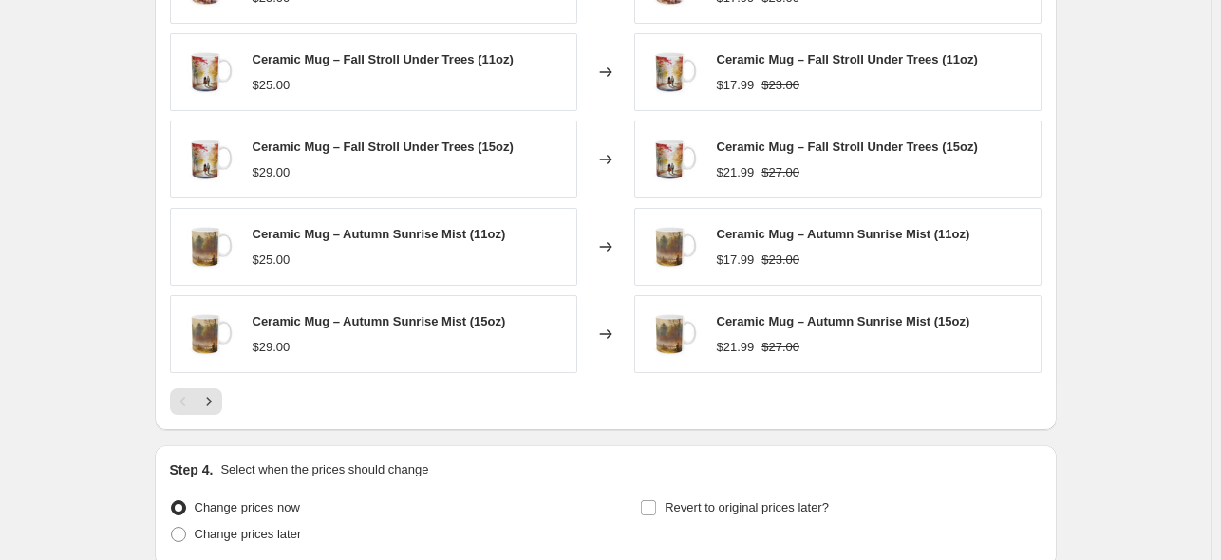
scroll to position [1295, 0]
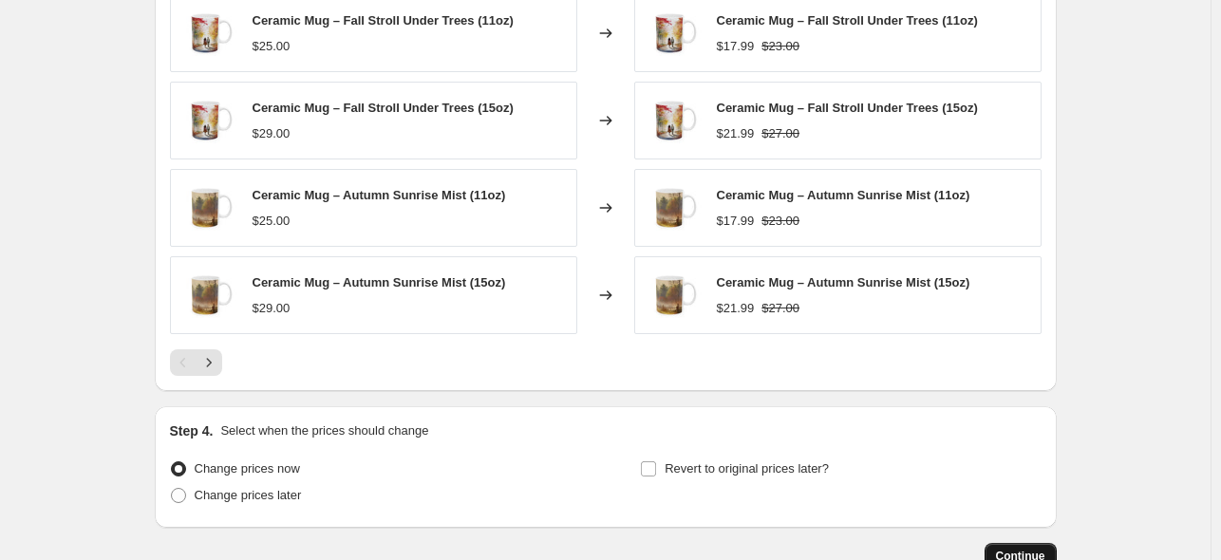
click at [1033, 549] on span "Continue" at bounding box center [1020, 556] width 49 height 15
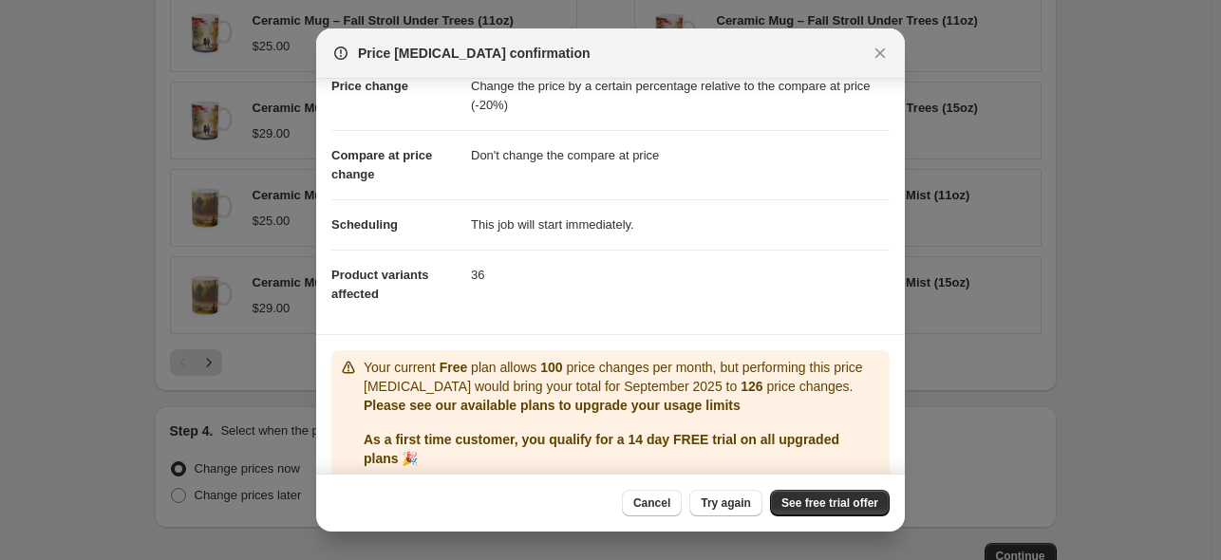
scroll to position [62, 0]
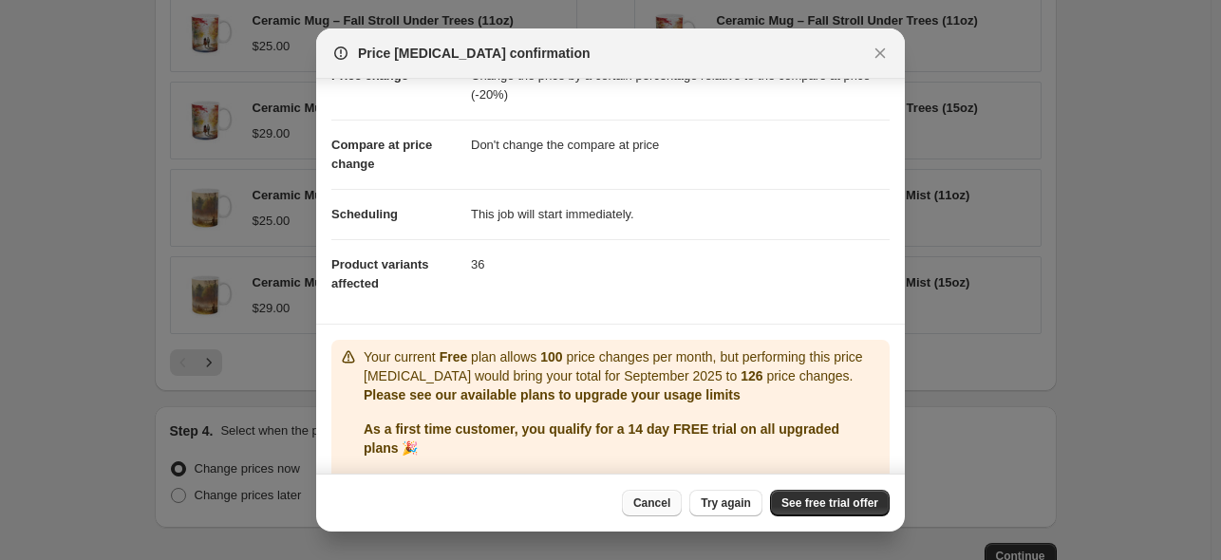
click at [647, 501] on span "Cancel" at bounding box center [651, 503] width 37 height 15
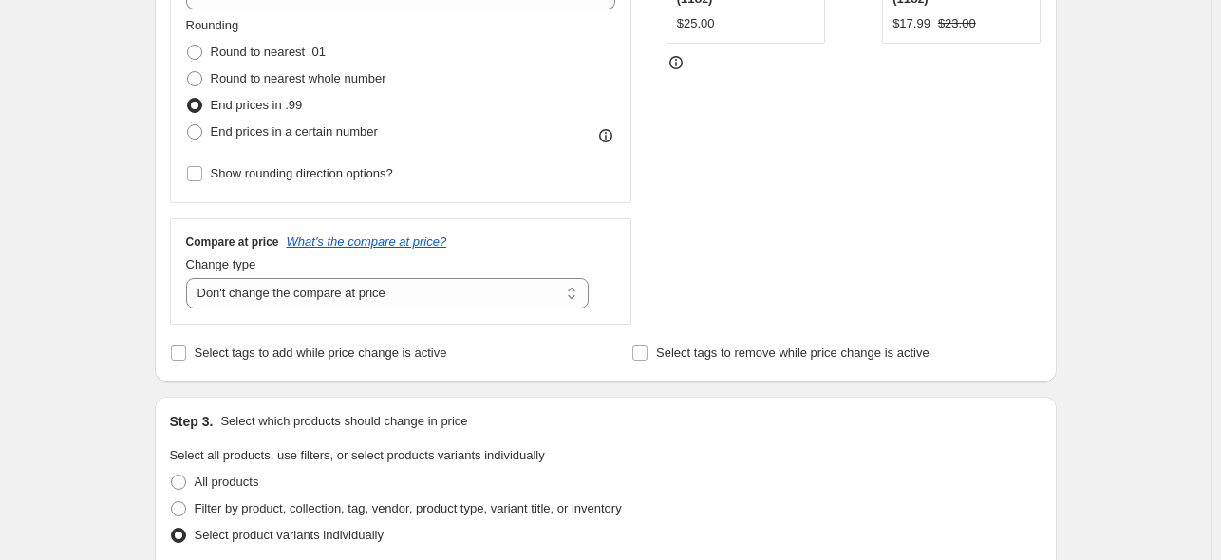
scroll to position [596, 0]
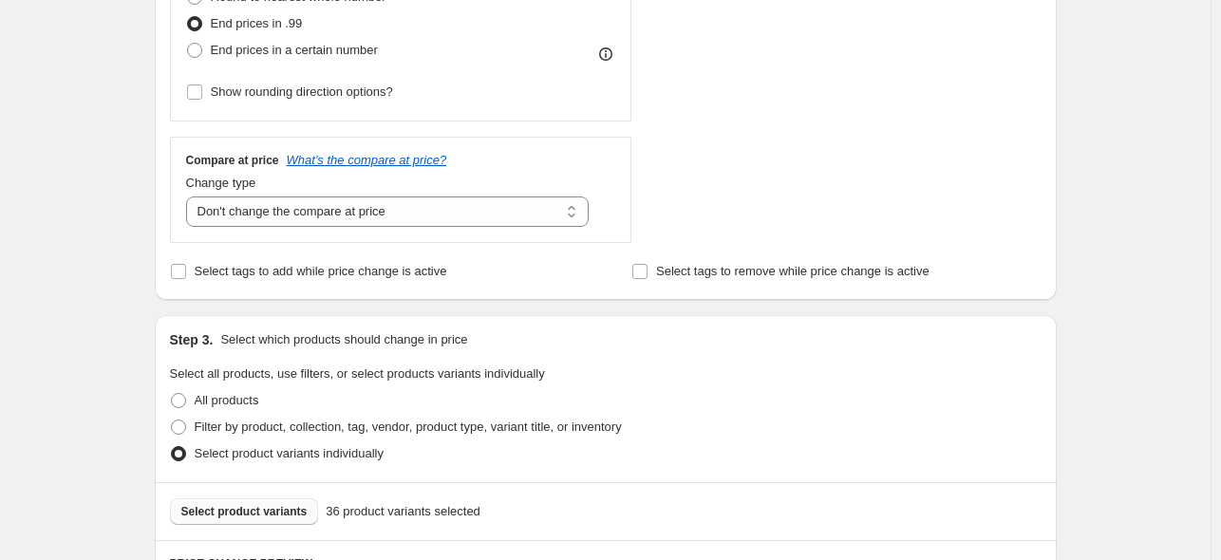
click at [278, 511] on span "Select product variants" at bounding box center [244, 511] width 126 height 15
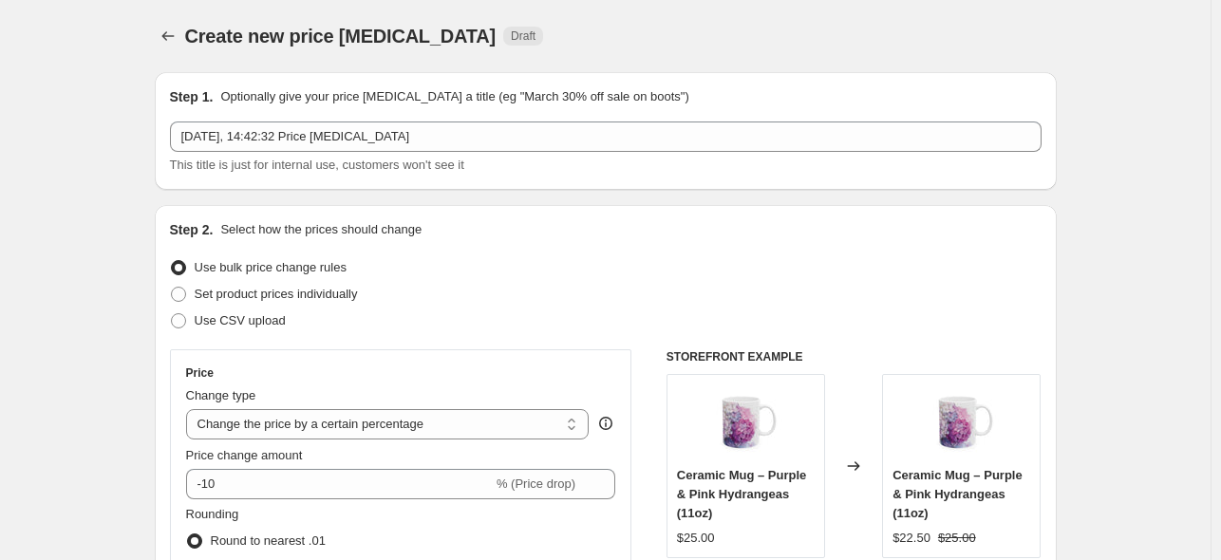
scroll to position [225, 0]
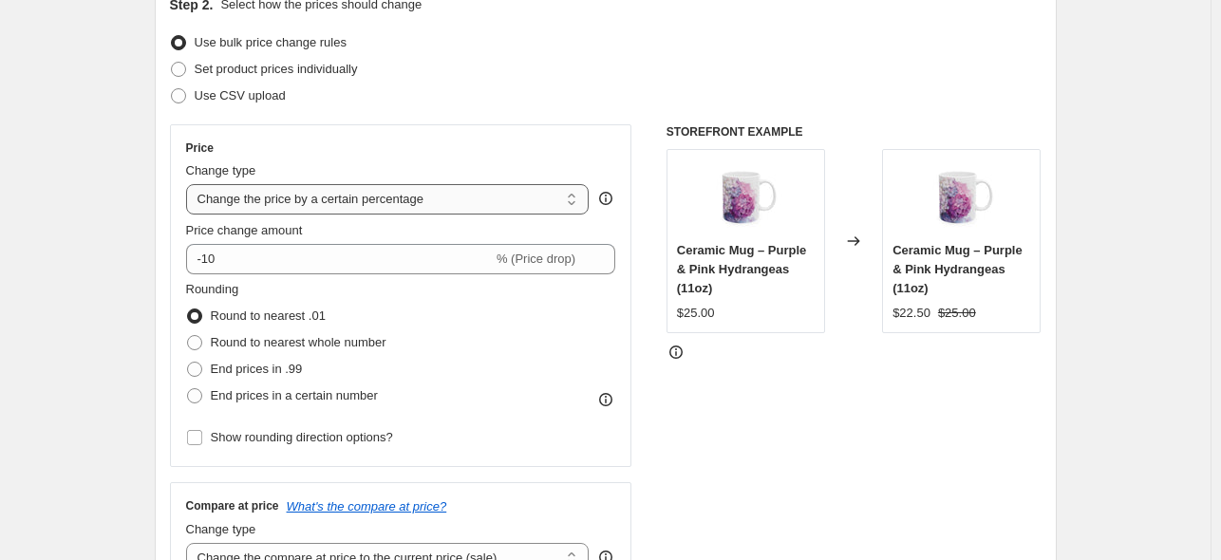
click at [439, 191] on select "Change the price to a certain amount Change the price by a certain amount Chang…" at bounding box center [387, 199] width 403 height 30
select select "bcap"
click at [190, 184] on select "Change the price to a certain amount Change the price by a certain amount Chang…" at bounding box center [387, 199] width 403 height 30
type input "-12.00"
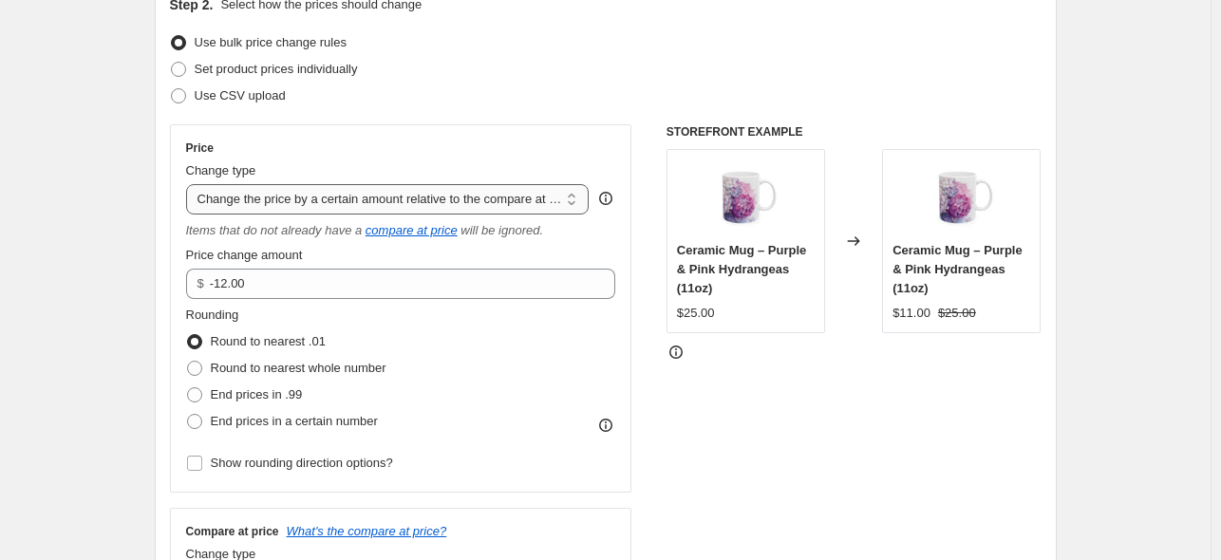
click at [368, 195] on select "Change the price to a certain amount Change the price by a certain amount Chang…" at bounding box center [387, 199] width 403 height 30
select select "pcap"
click at [190, 184] on select "Change the price to a certain amount Change the price by a certain amount Chang…" at bounding box center [387, 199] width 403 height 30
type input "-20"
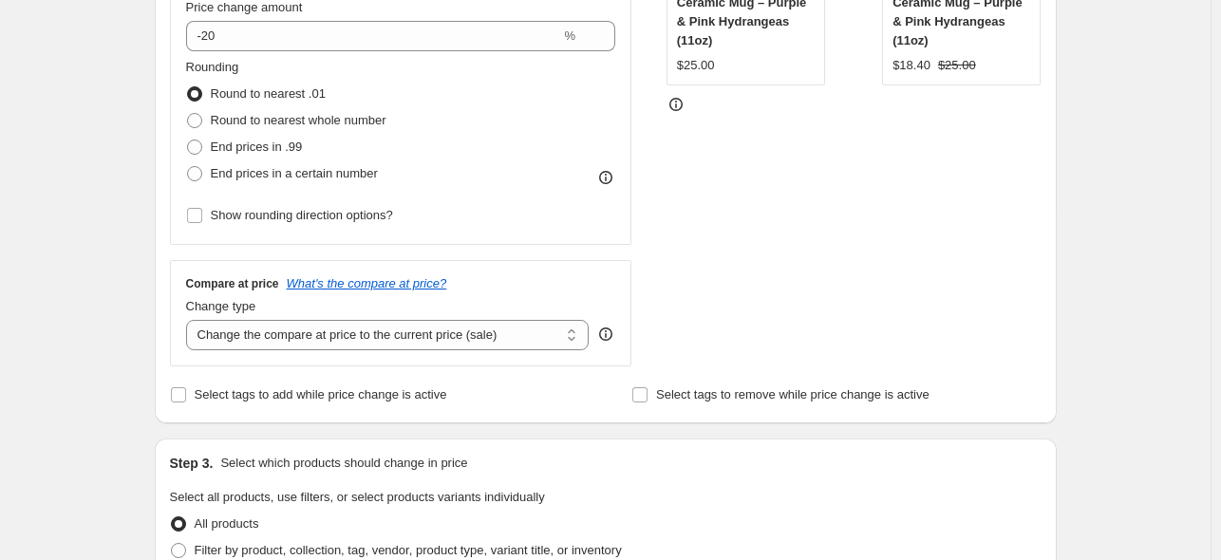
scroll to position [486, 0]
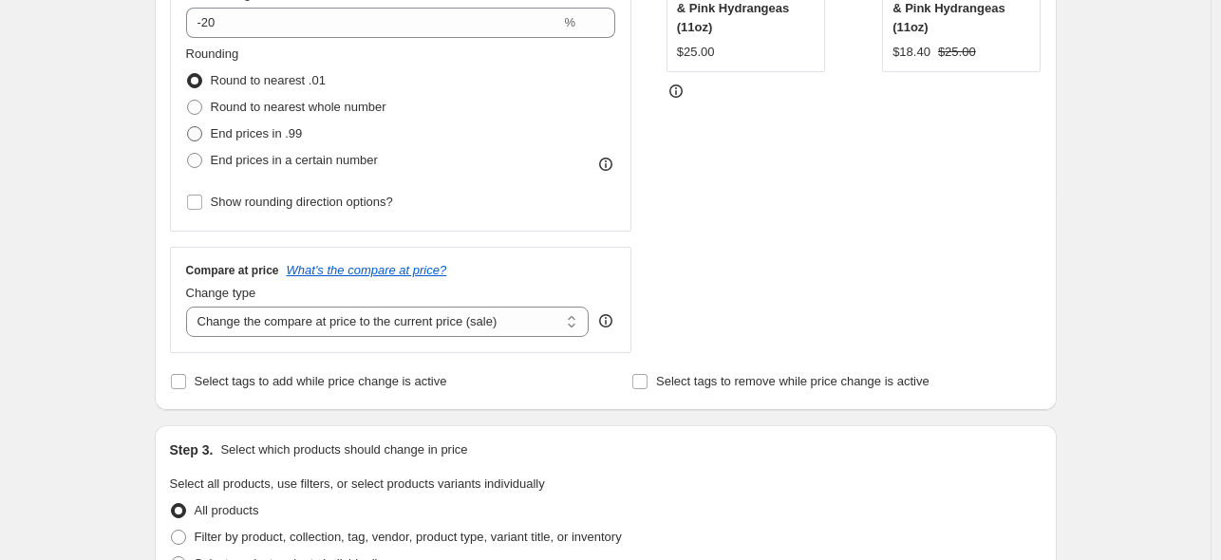
click at [269, 128] on span "End prices in .99" at bounding box center [257, 133] width 92 height 14
click at [188, 127] on input "End prices in .99" at bounding box center [187, 126] width 1 height 1
radio input "true"
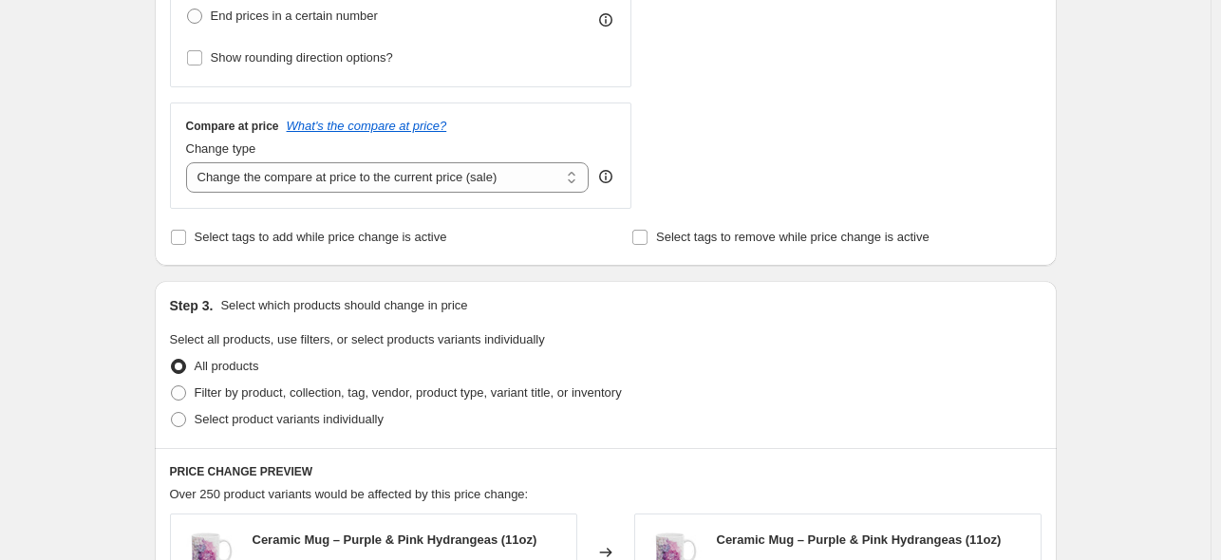
scroll to position [571, 0]
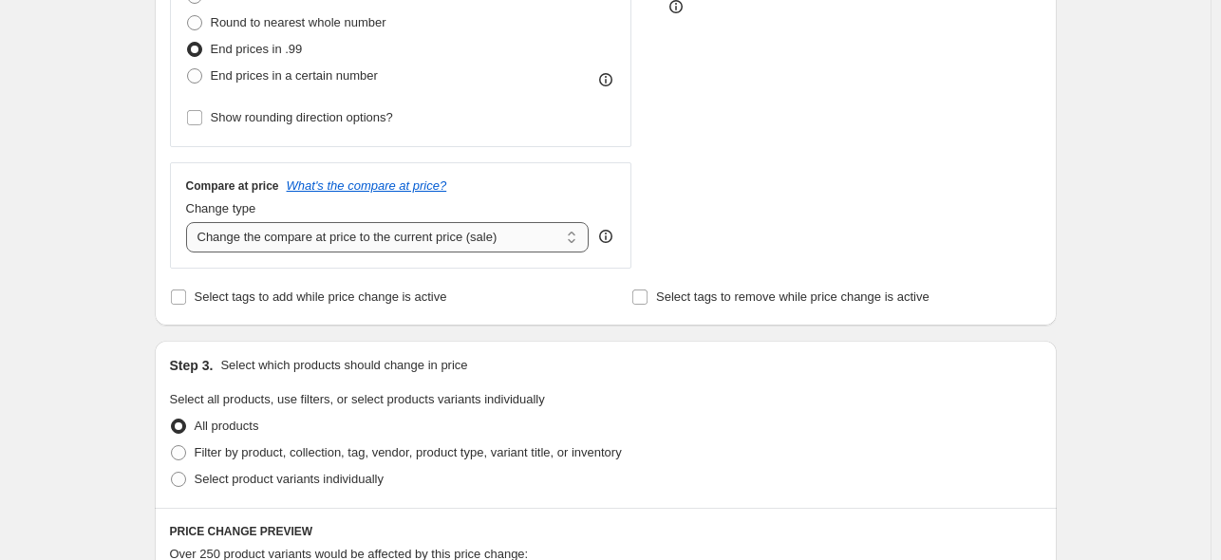
click at [411, 231] on select "Change the compare at price to the current price (sale) Change the compare at p…" at bounding box center [387, 237] width 403 height 30
select select "no_change"
click at [190, 222] on select "Change the compare at price to the current price (sale) Change the compare at p…" at bounding box center [387, 237] width 403 height 30
click at [1165, 219] on div "Create new price change job. This page is ready Create new price change job Dra…" at bounding box center [605, 393] width 1210 height 1929
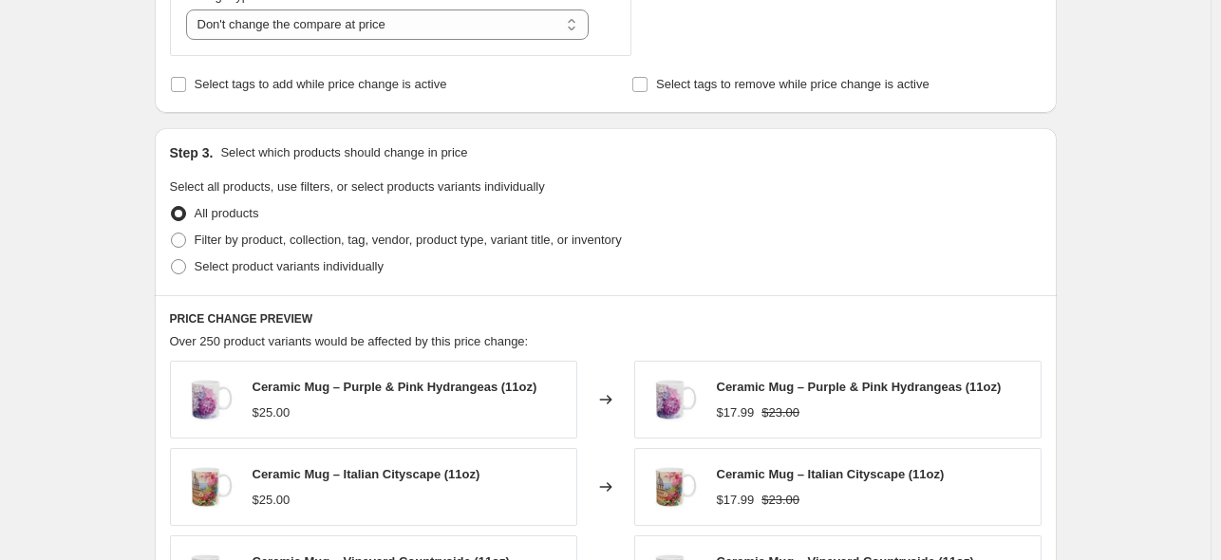
scroll to position [813, 0]
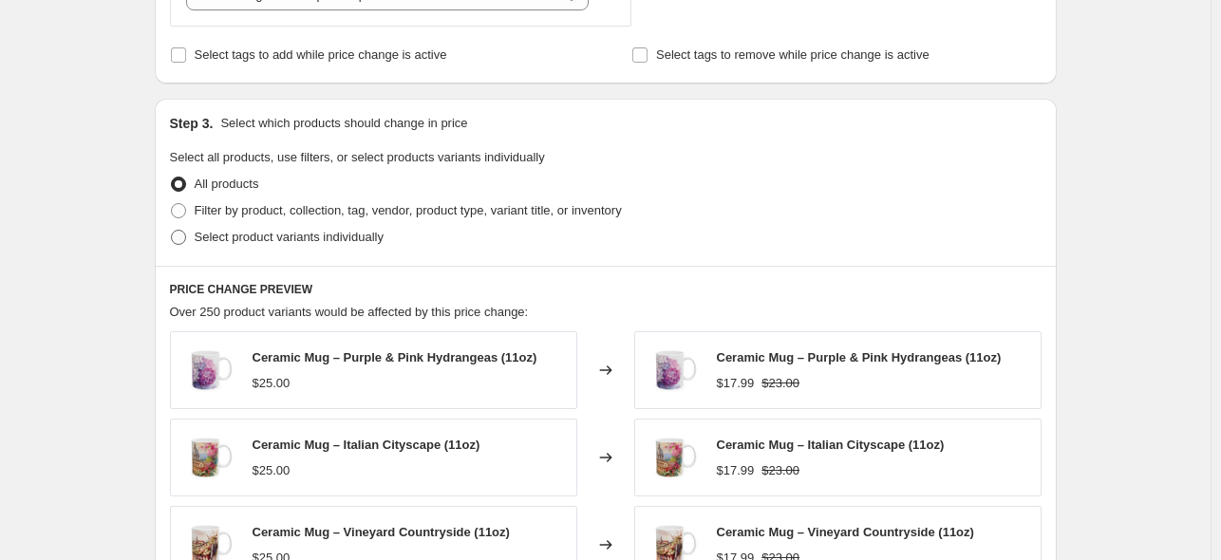
click at [308, 231] on span "Select product variants individually" at bounding box center [289, 237] width 189 height 14
click at [172, 231] on input "Select product variants individually" at bounding box center [171, 230] width 1 height 1
radio input "true"
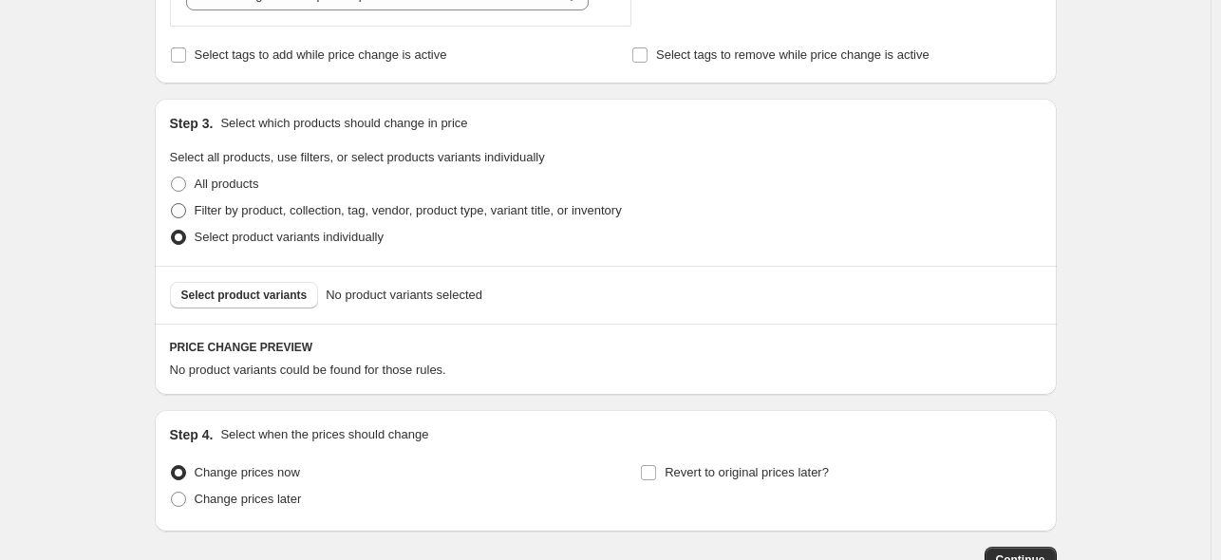
click at [341, 209] on span "Filter by product, collection, tag, vendor, product type, variant title, or inv…" at bounding box center [408, 210] width 427 height 14
click at [172, 204] on input "Filter by product, collection, tag, vendor, product type, variant title, or inv…" at bounding box center [171, 203] width 1 height 1
radio input "true"
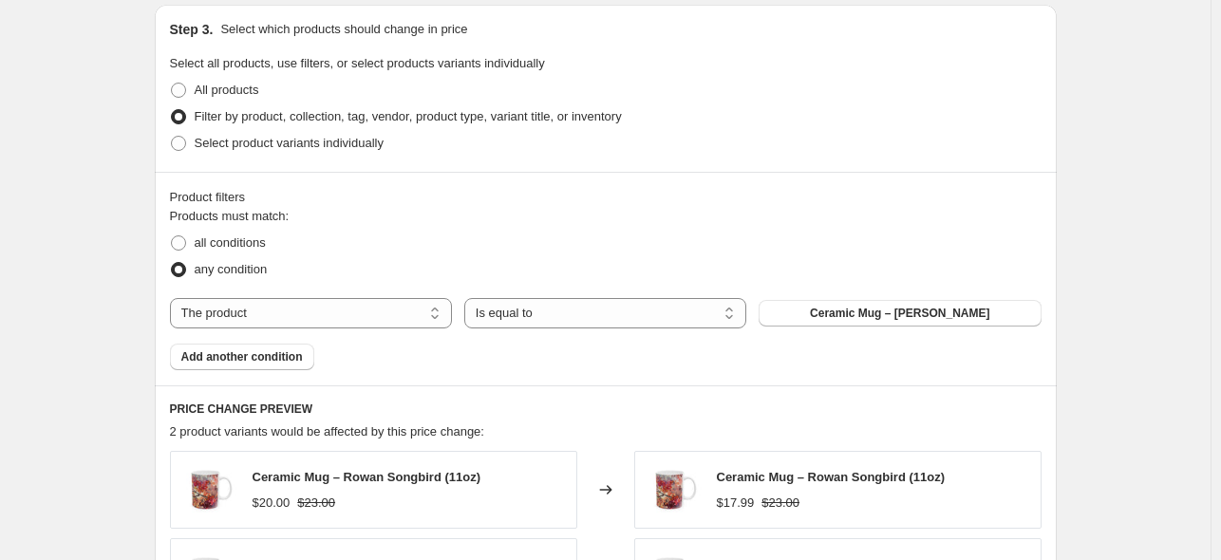
scroll to position [914, 0]
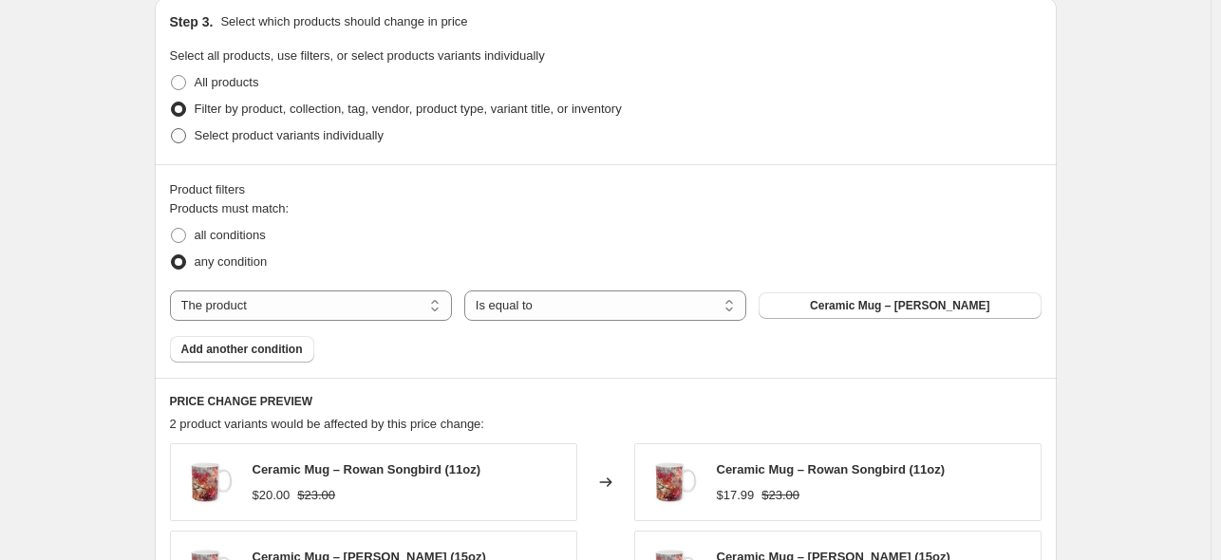
click at [205, 132] on span "Select product variants individually" at bounding box center [289, 135] width 189 height 14
click at [172, 129] on input "Select product variants individually" at bounding box center [171, 128] width 1 height 1
radio input "true"
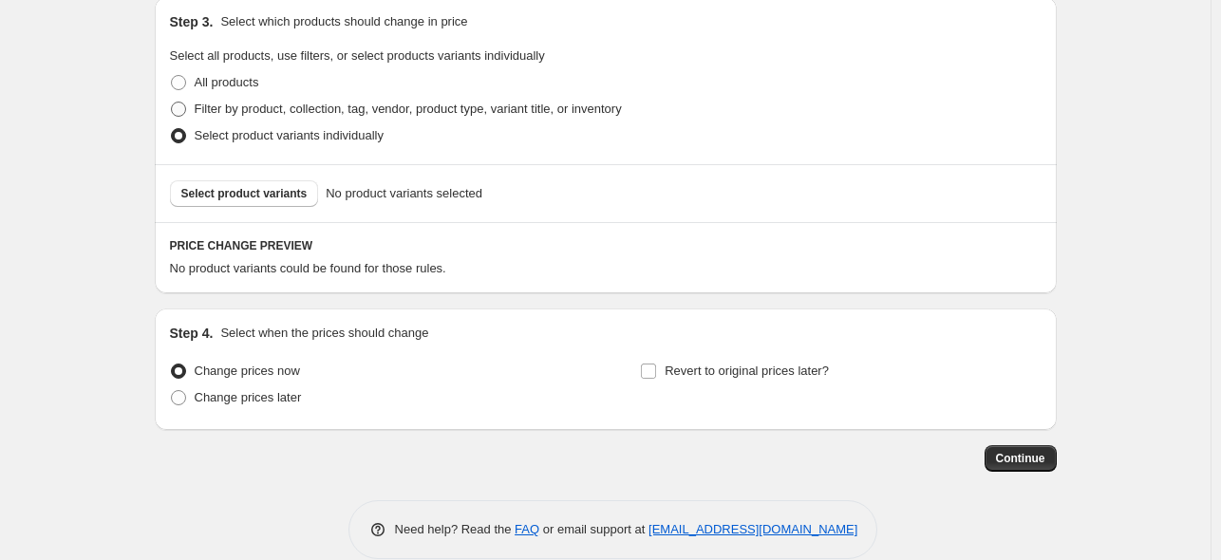
click at [216, 102] on span "Filter by product, collection, tag, vendor, product type, variant title, or inv…" at bounding box center [408, 109] width 427 height 14
click at [172, 102] on input "Filter by product, collection, tag, vendor, product type, variant title, or inv…" at bounding box center [171, 102] width 1 height 1
radio input "true"
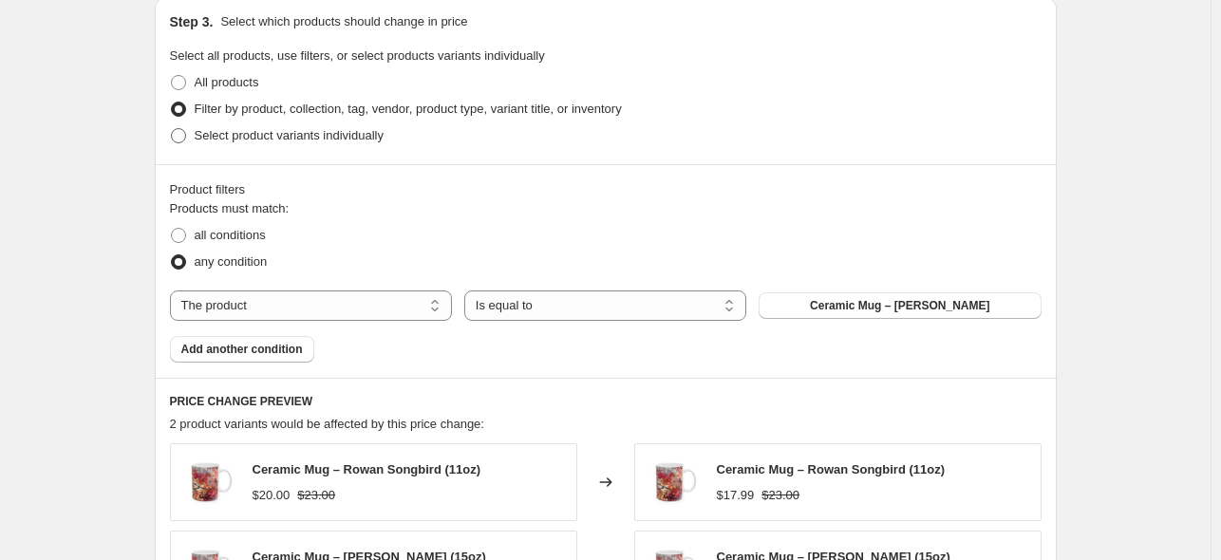
click at [260, 137] on span "Select product variants individually" at bounding box center [289, 135] width 189 height 14
click at [172, 129] on input "Select product variants individually" at bounding box center [171, 128] width 1 height 1
radio input "true"
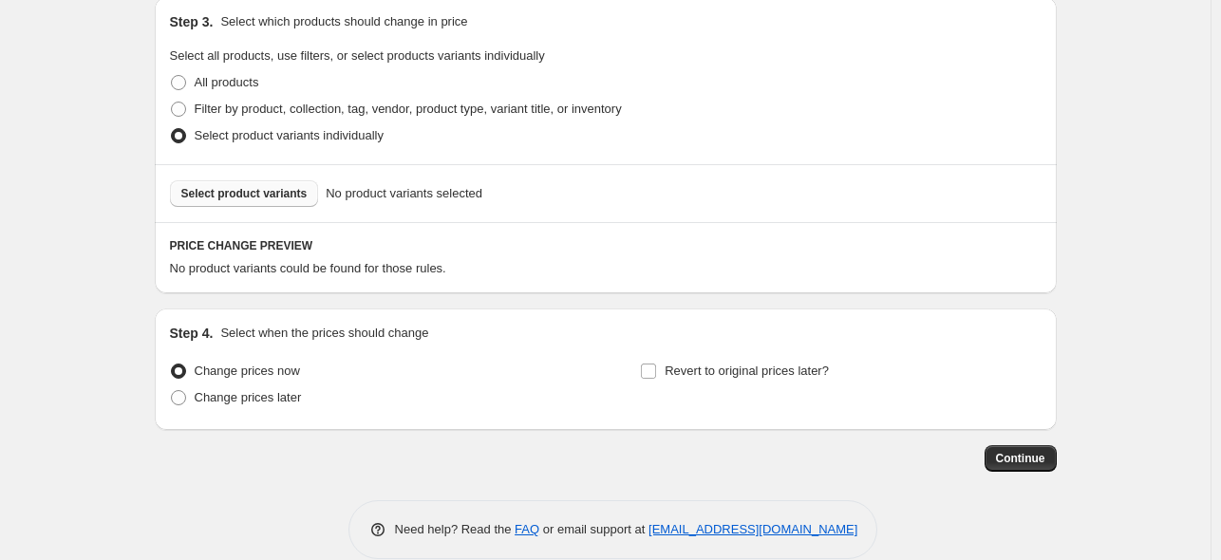
click at [260, 196] on span "Select product variants" at bounding box center [244, 193] width 126 height 15
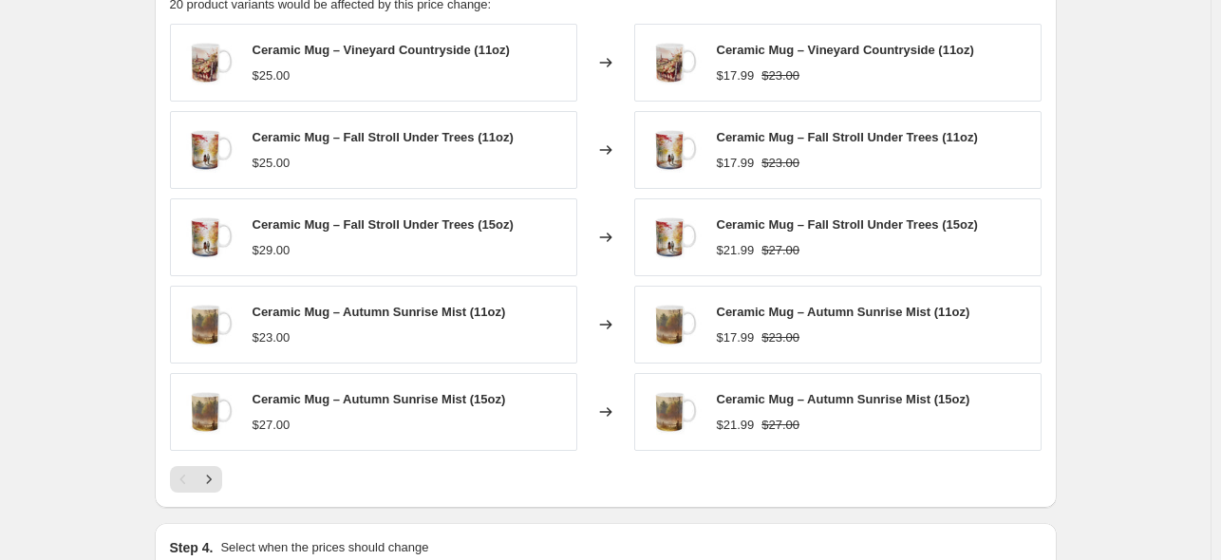
scroll to position [1386, 0]
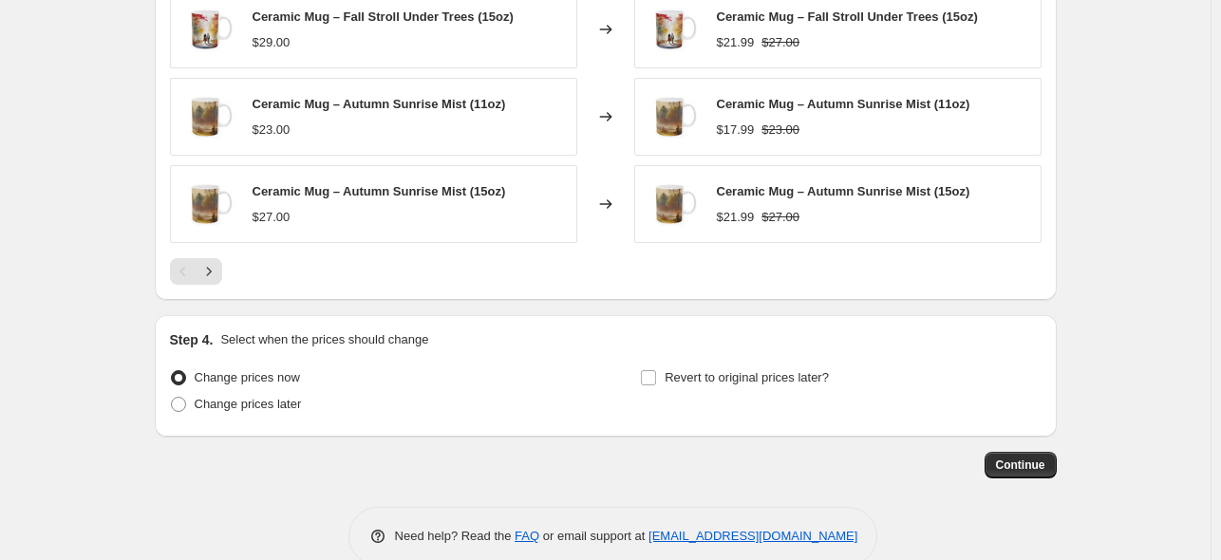
click at [1025, 455] on button "Continue" at bounding box center [1020, 465] width 72 height 27
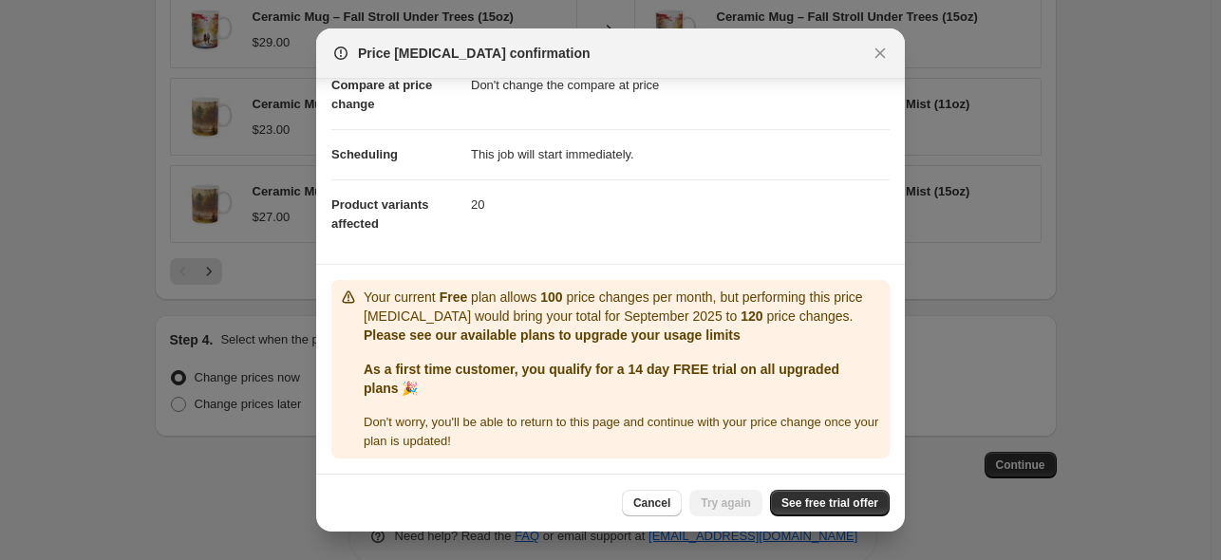
scroll to position [139, 0]
click at [873, 61] on icon "Close" at bounding box center [879, 53] width 19 height 19
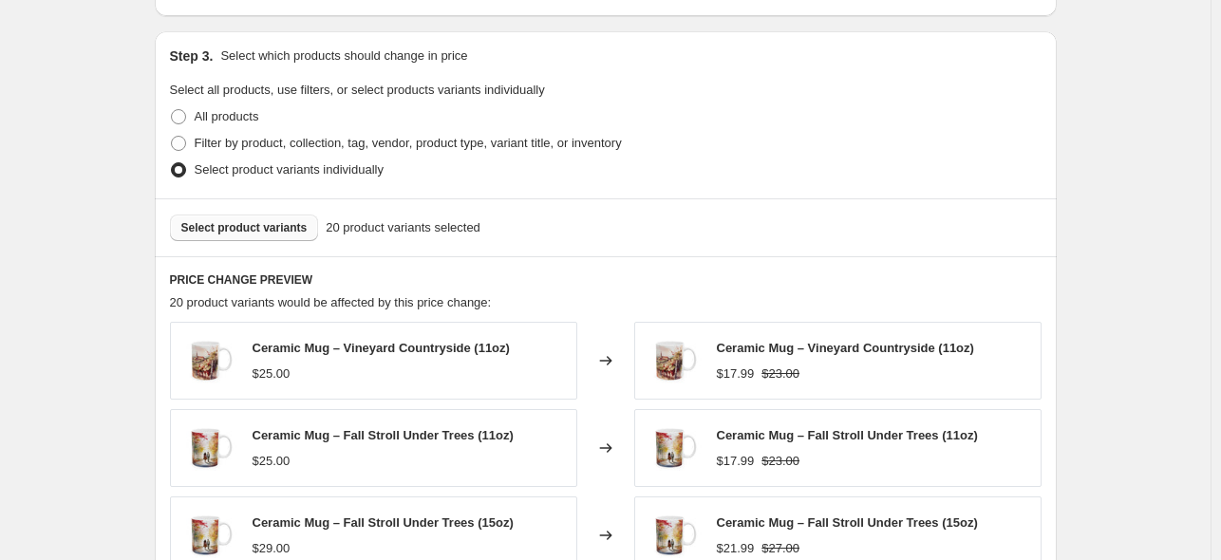
scroll to position [883, 0]
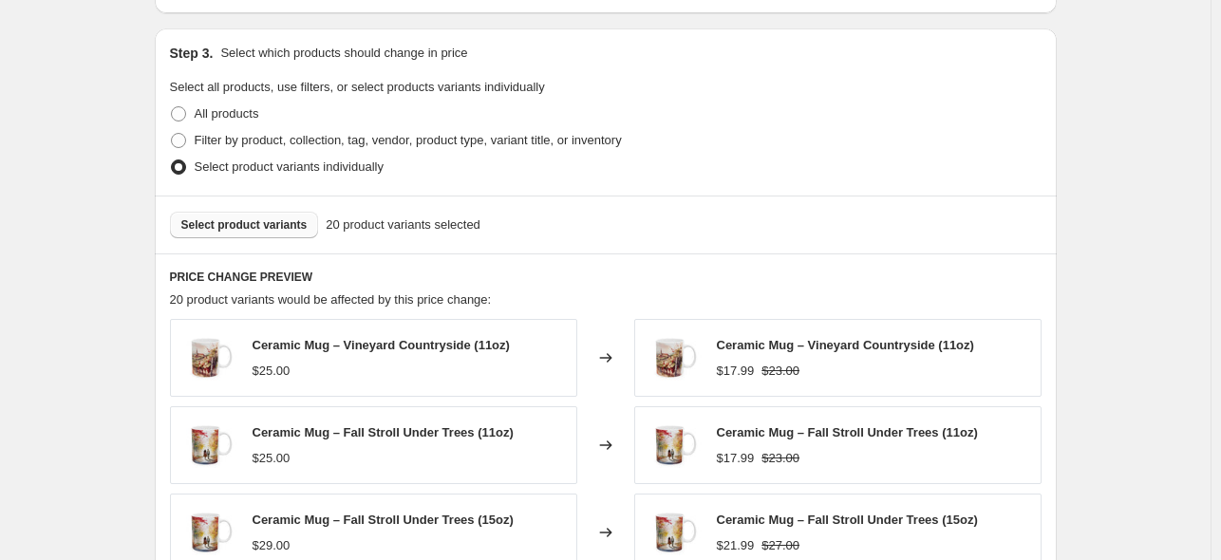
click at [244, 230] on span "Select product variants" at bounding box center [244, 224] width 126 height 15
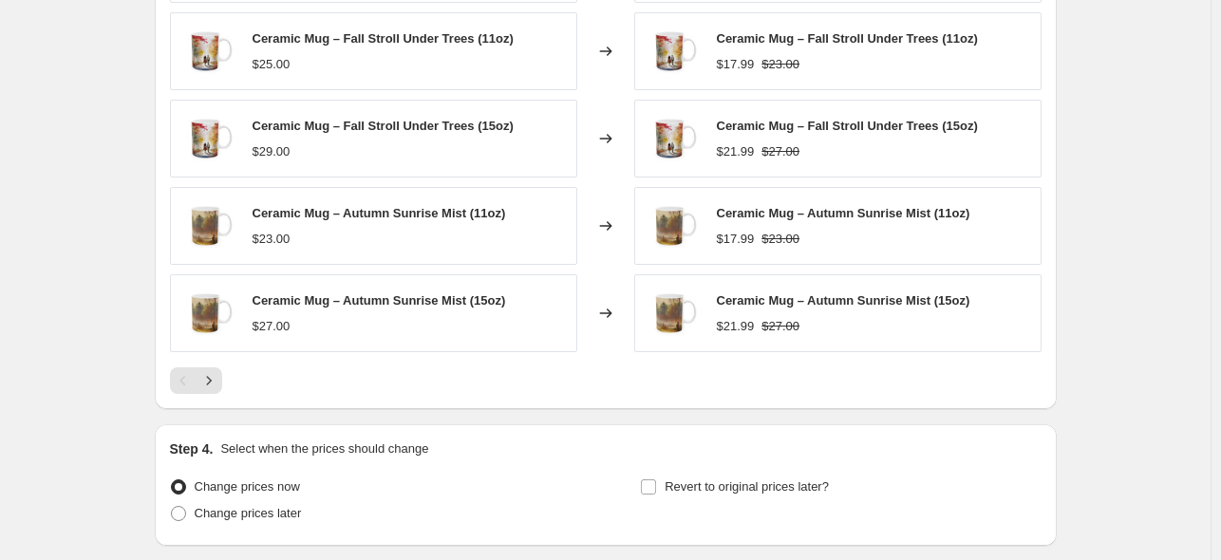
scroll to position [1416, 0]
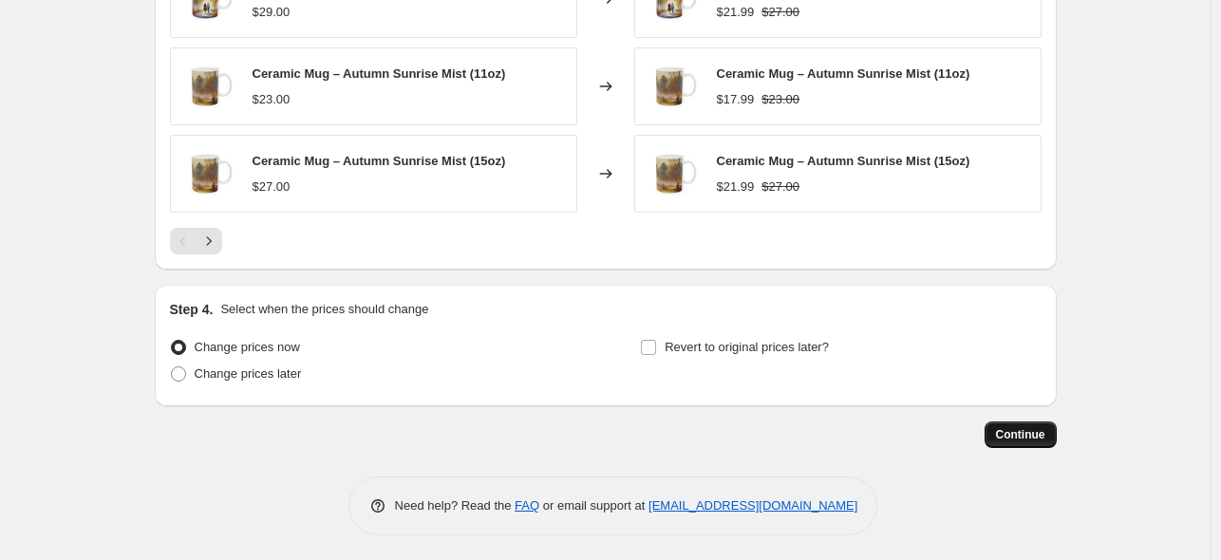
click at [1029, 428] on span "Continue" at bounding box center [1020, 434] width 49 height 15
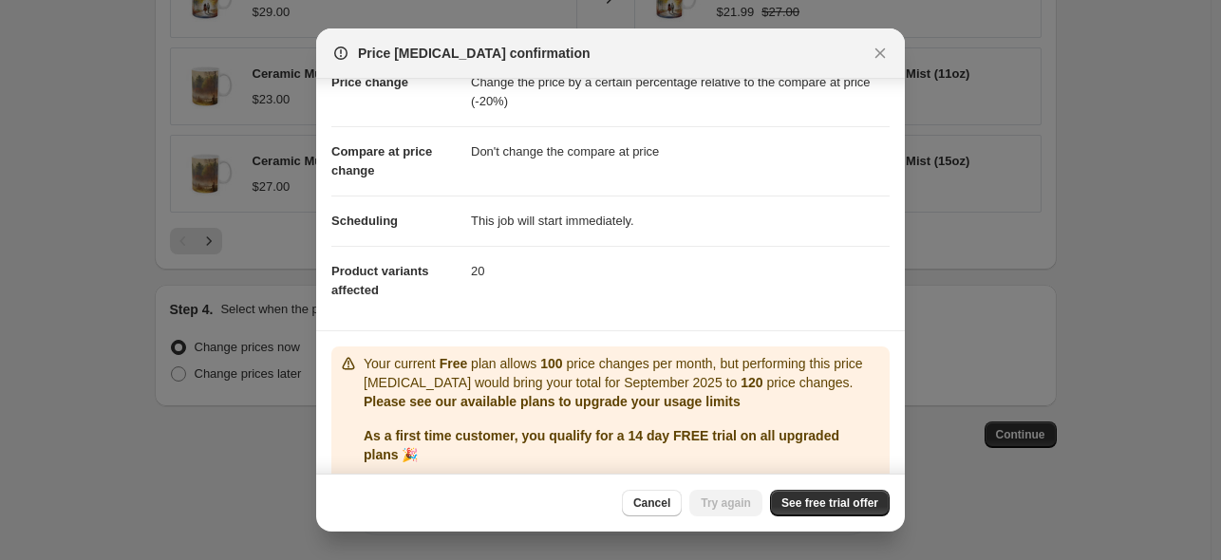
scroll to position [95, 0]
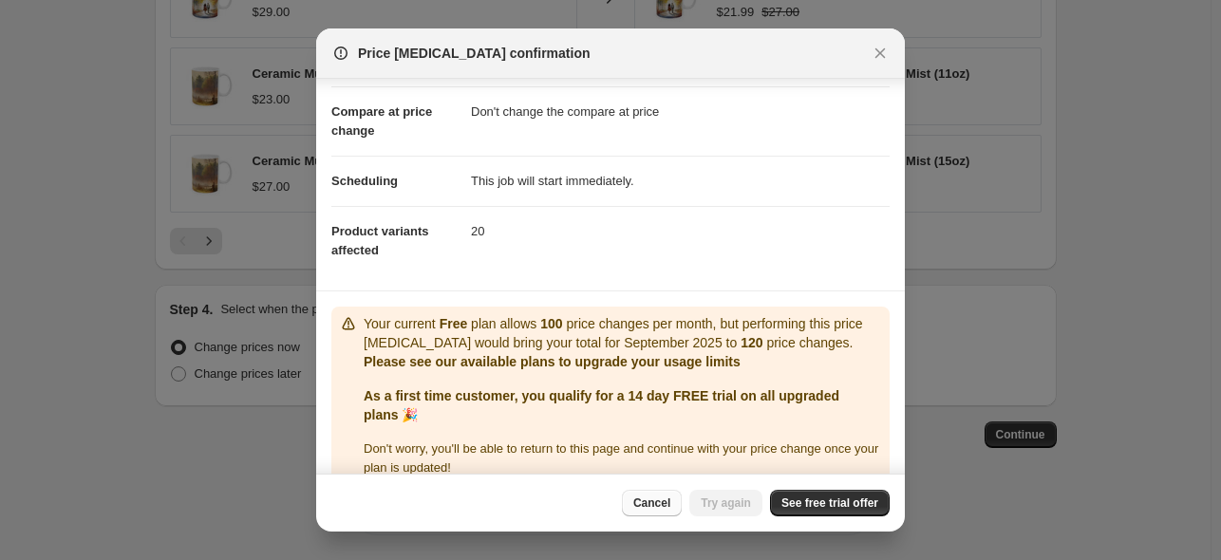
click at [644, 501] on span "Cancel" at bounding box center [651, 503] width 37 height 15
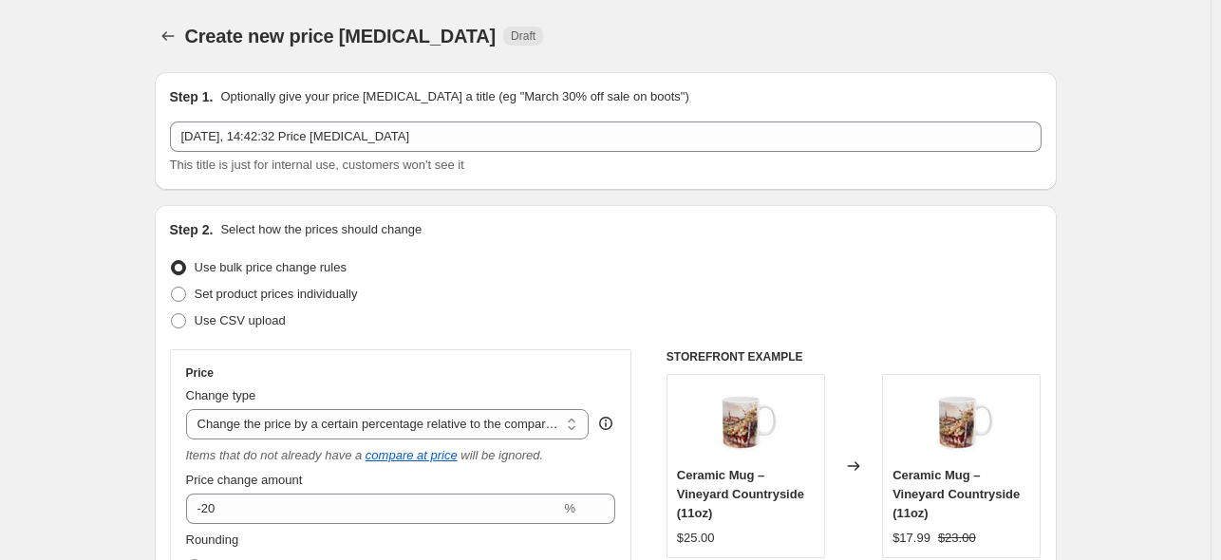
scroll to position [1416, 0]
